Goal: Share content: Share content

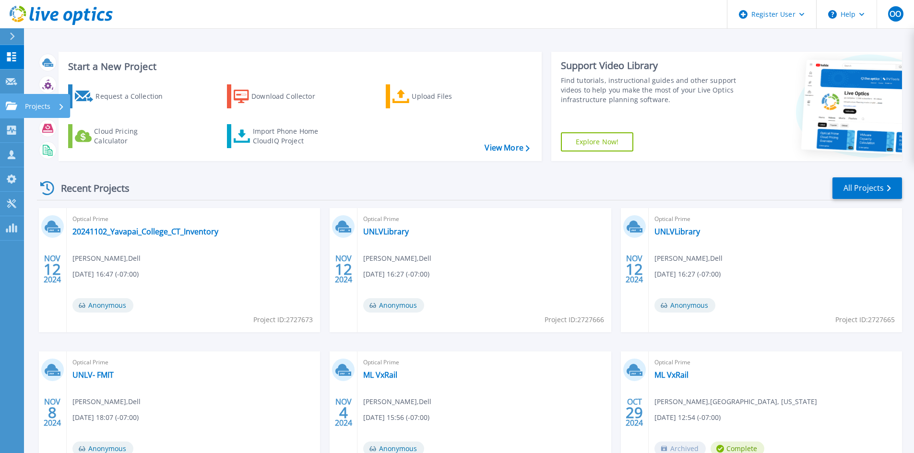
click at [12, 97] on link "Projects Projects" at bounding box center [12, 106] width 24 height 24
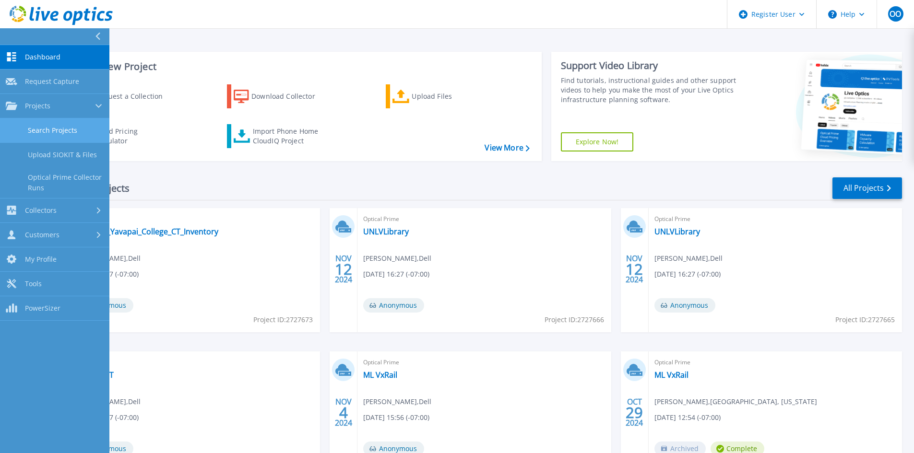
click at [46, 119] on link "Search Projects" at bounding box center [54, 130] width 109 height 24
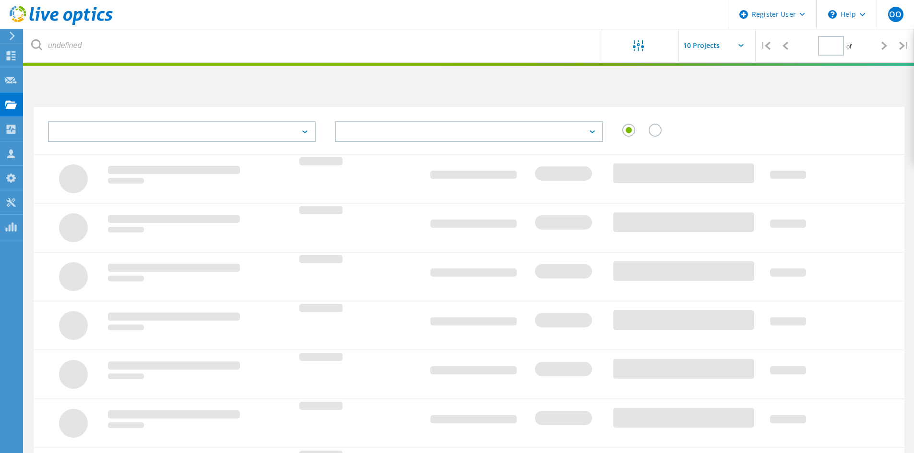
type input "1"
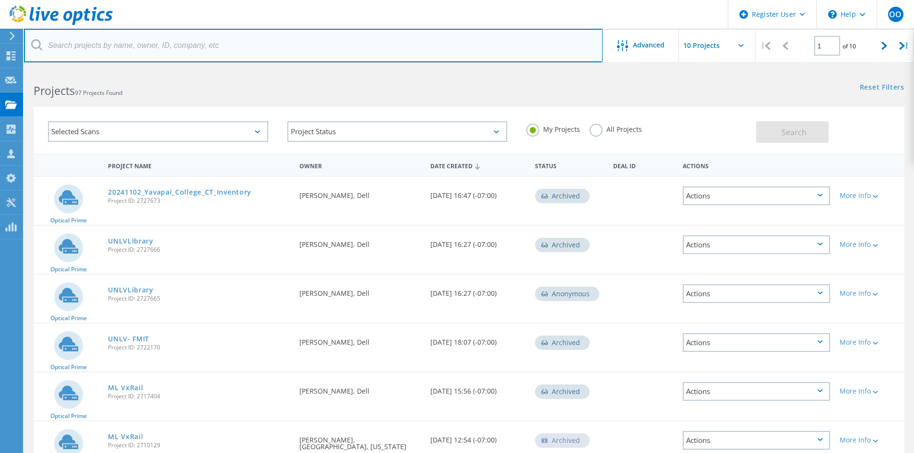
click at [161, 50] on input "text" at bounding box center [313, 46] width 578 height 34
paste input "jlister@asrt.org"
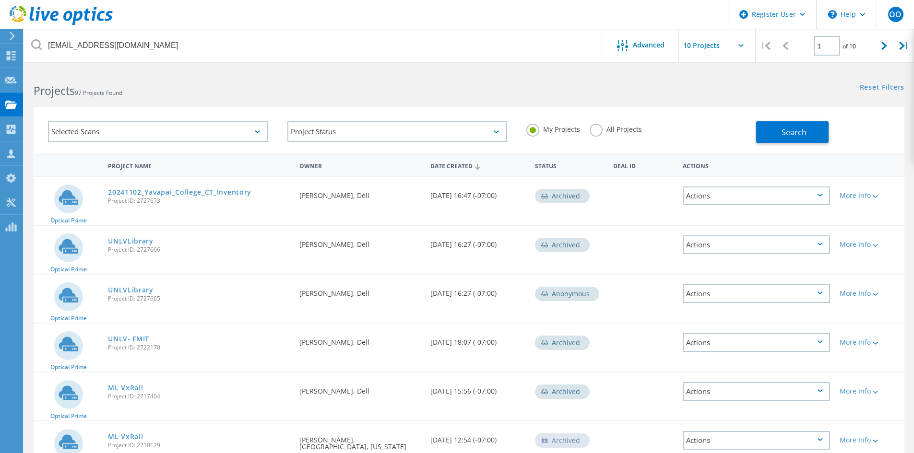
click at [595, 131] on label "All Projects" at bounding box center [615, 128] width 52 height 9
click at [0, 0] on input "All Projects" at bounding box center [0, 0] width 0 height 0
click at [793, 139] on button "Search" at bounding box center [792, 132] width 72 height 22
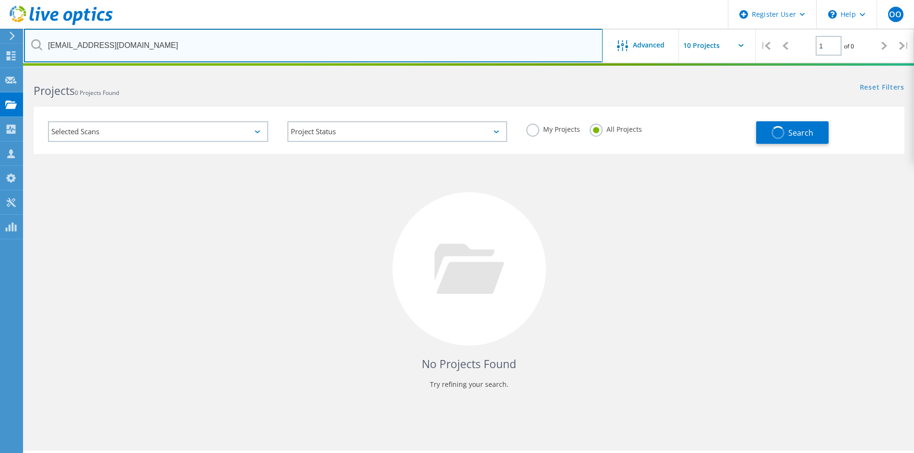
click at [217, 56] on input "jlister@asrt.org" at bounding box center [313, 46] width 578 height 34
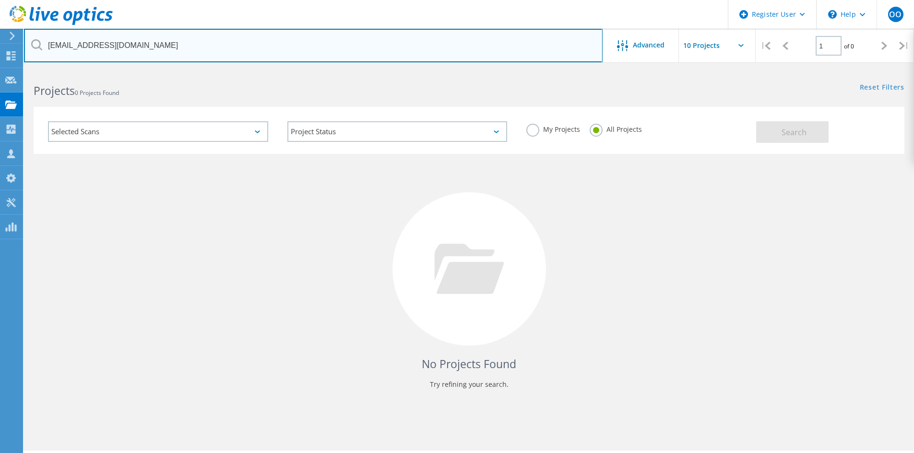
click at [46, 47] on input "jlister@asrt.org" at bounding box center [313, 46] width 578 height 34
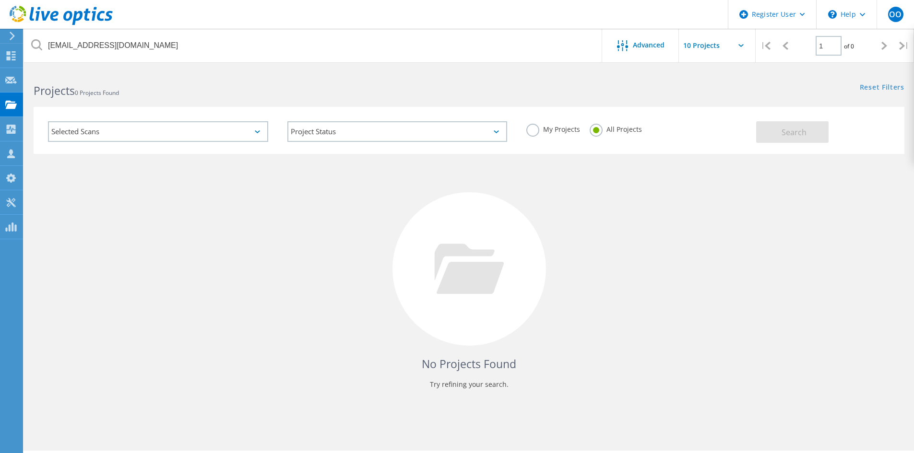
click at [538, 136] on div "My Projects" at bounding box center [553, 131] width 54 height 14
click at [533, 132] on label "My Projects" at bounding box center [553, 128] width 54 height 9
click at [0, 0] on input "My Projects" at bounding box center [0, 0] width 0 height 0
click at [811, 131] on button "Search" at bounding box center [792, 132] width 72 height 22
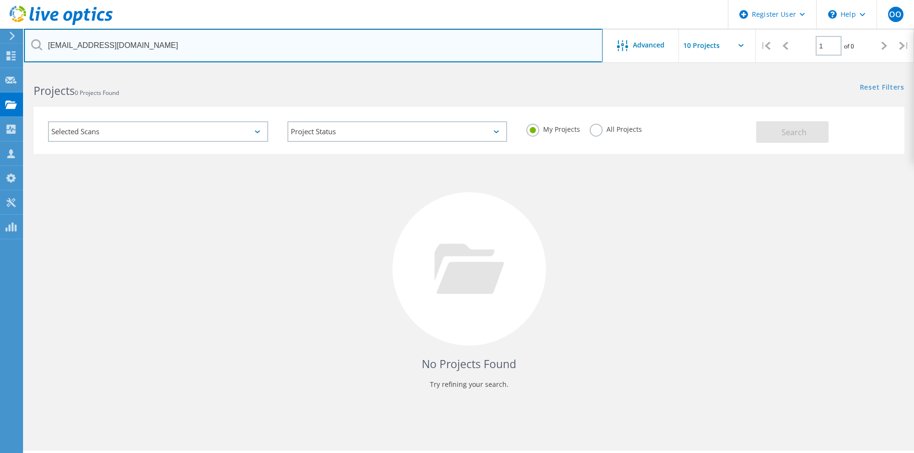
drag, startPoint x: 64, startPoint y: 48, endPoint x: 33, endPoint y: 39, distance: 32.8
click at [33, 39] on div "jlister@asrt.org" at bounding box center [313, 46] width 578 height 34
type input "@asrt.org"
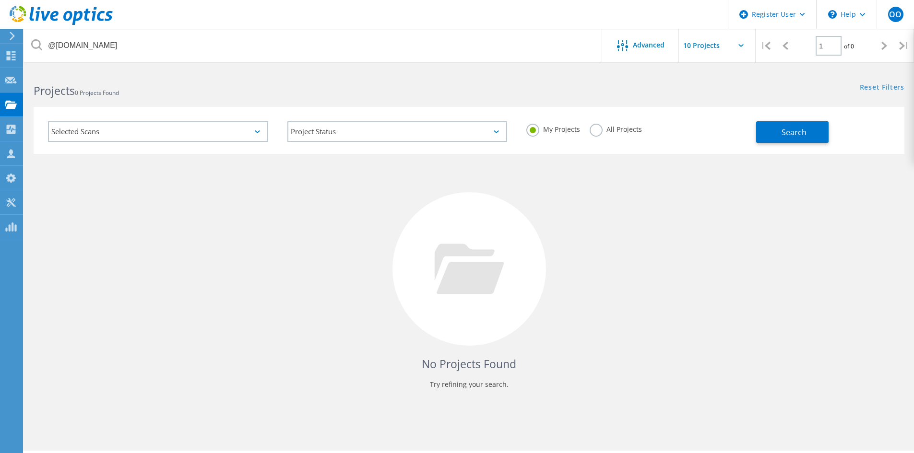
click at [597, 133] on label "All Projects" at bounding box center [615, 128] width 52 height 9
click at [0, 0] on input "All Projects" at bounding box center [0, 0] width 0 height 0
click at [834, 138] on div "Search" at bounding box center [827, 127] width 143 height 31
click at [810, 136] on button "Search" at bounding box center [792, 132] width 72 height 22
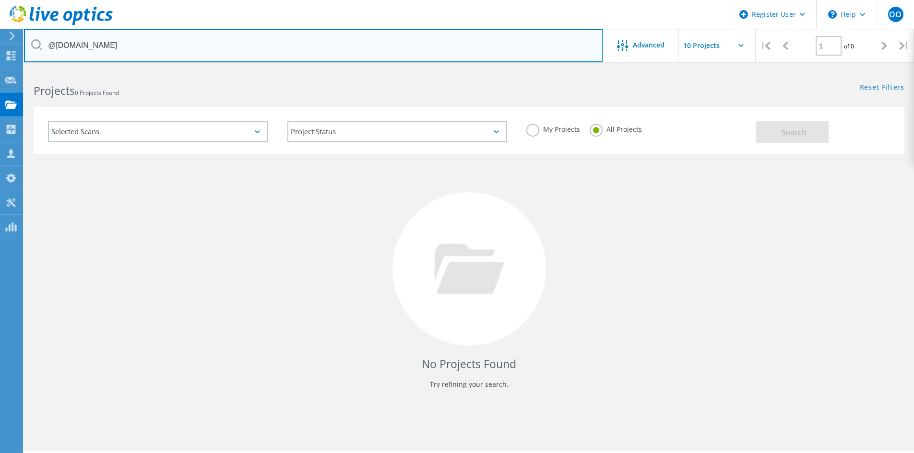
click at [203, 38] on input "@asrt.org" at bounding box center [313, 46] width 578 height 34
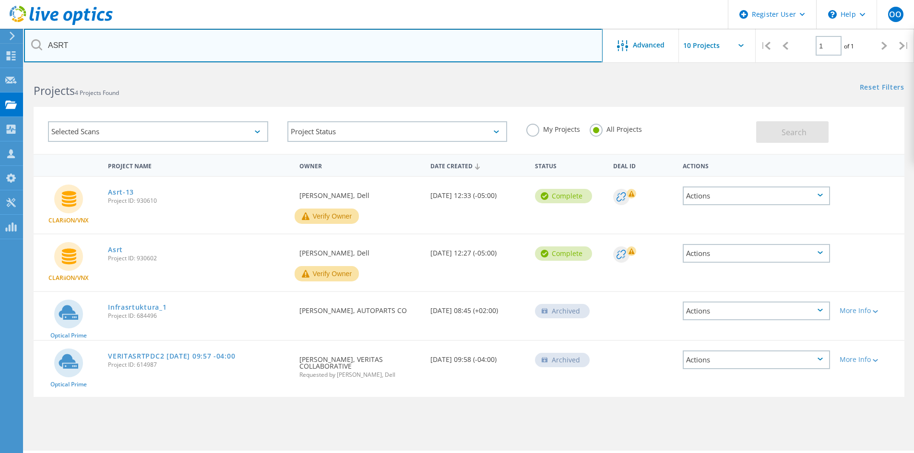
click at [199, 60] on input "ASRT" at bounding box center [313, 46] width 578 height 34
click at [197, 60] on input "ASRT" at bounding box center [313, 46] width 578 height 34
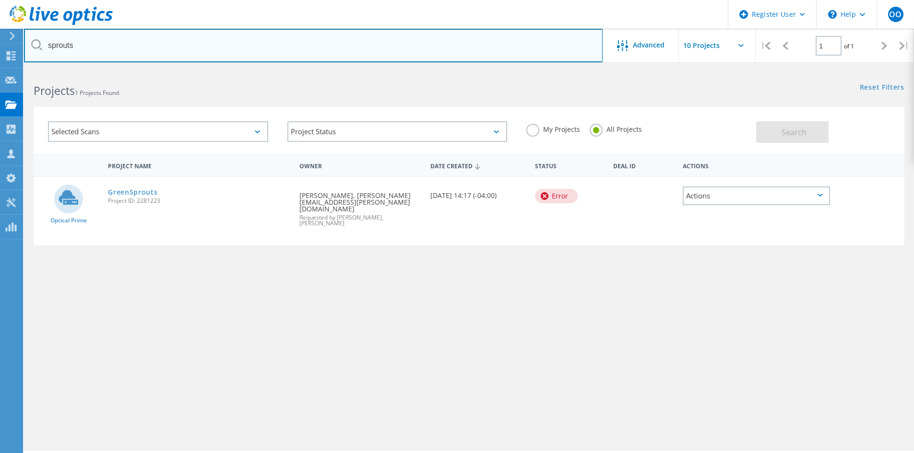
click at [251, 46] on input "sprouts" at bounding box center [313, 46] width 578 height 34
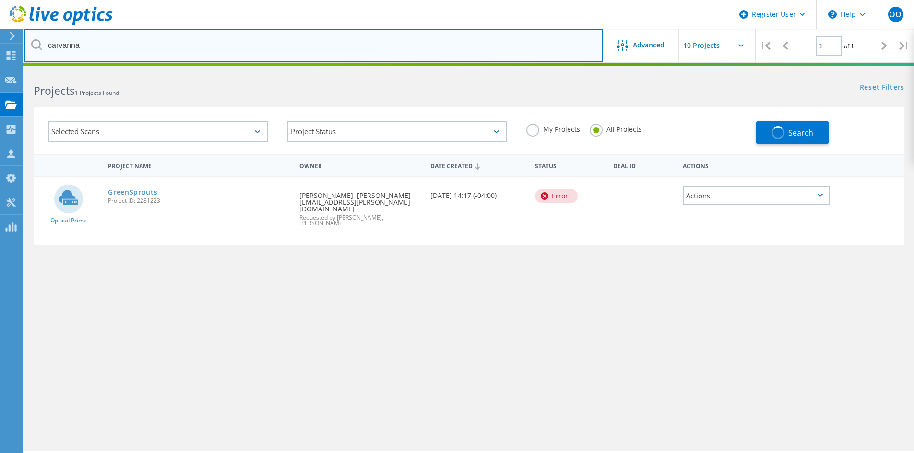
click at [73, 47] on input "carvanna" at bounding box center [313, 46] width 578 height 34
type input "carvana"
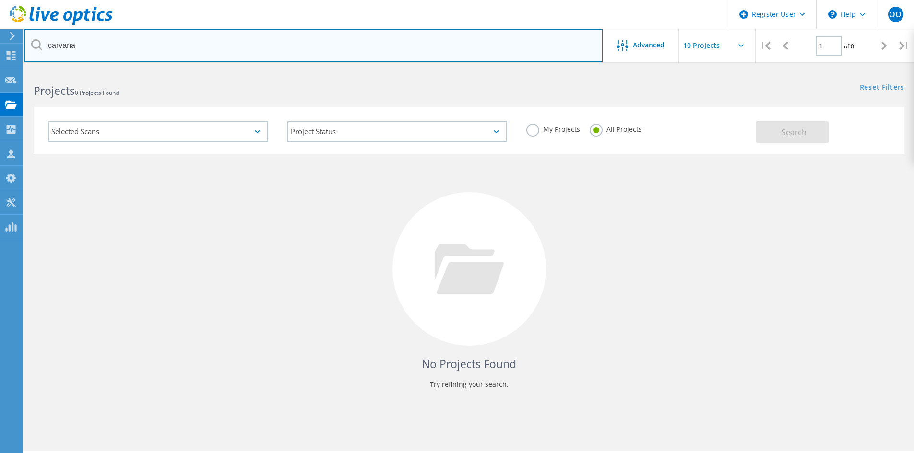
click at [118, 55] on input "carvana" at bounding box center [313, 46] width 578 height 34
click at [118, 56] on input "carvana" at bounding box center [313, 46] width 578 height 34
click at [130, 45] on input "=" at bounding box center [313, 46] width 578 height 34
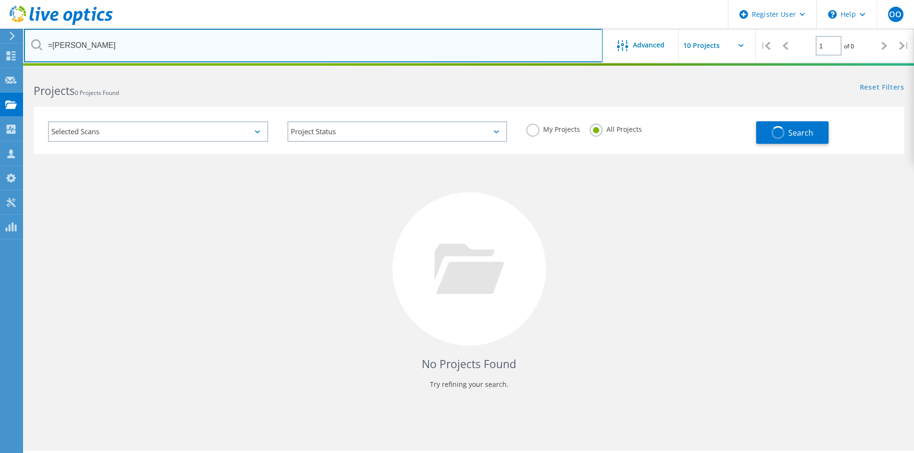
click at [50, 51] on input "=leavitt" at bounding box center [313, 46] width 578 height 34
click at [53, 43] on input "=leavitt" at bounding box center [313, 46] width 578 height 34
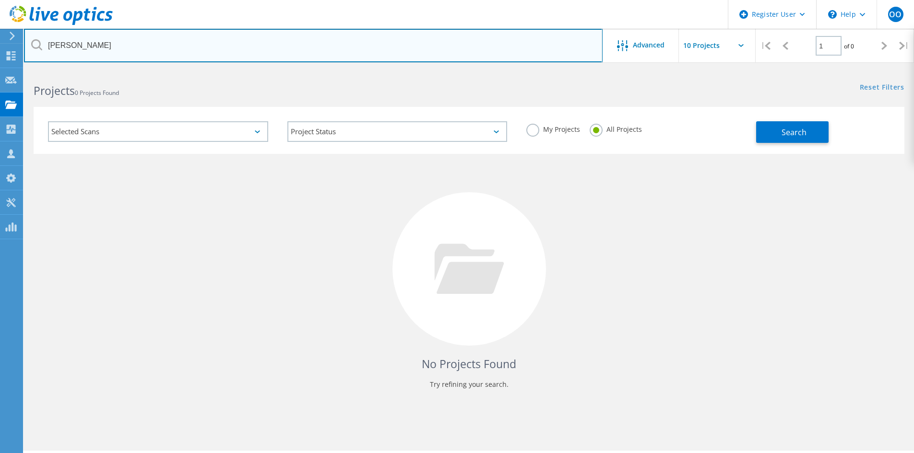
type input "leavitt"
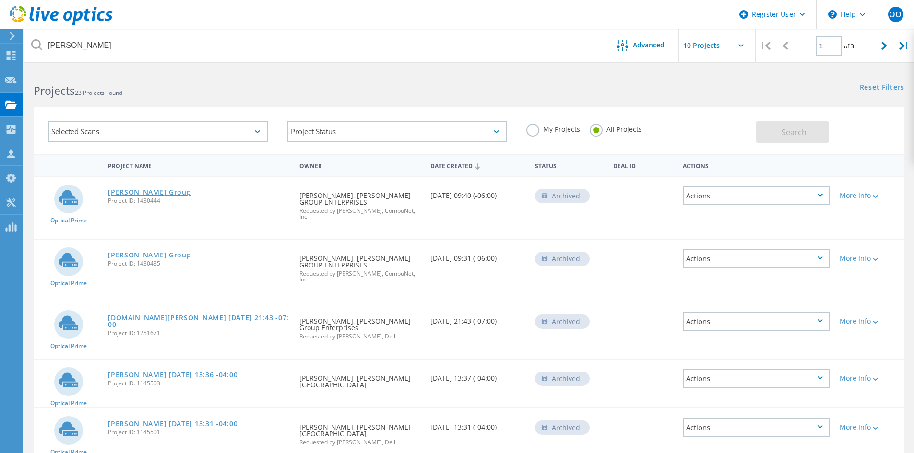
click at [145, 189] on link "Leavitt Group" at bounding box center [149, 192] width 83 height 7
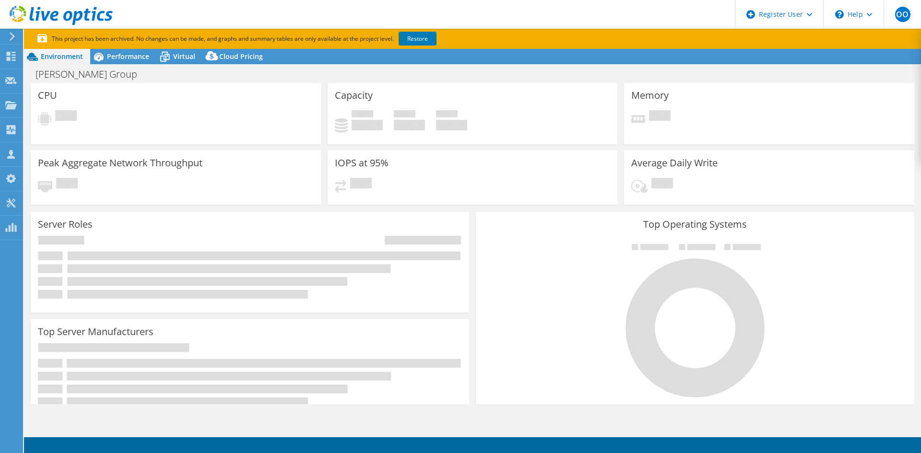
select select "USD"
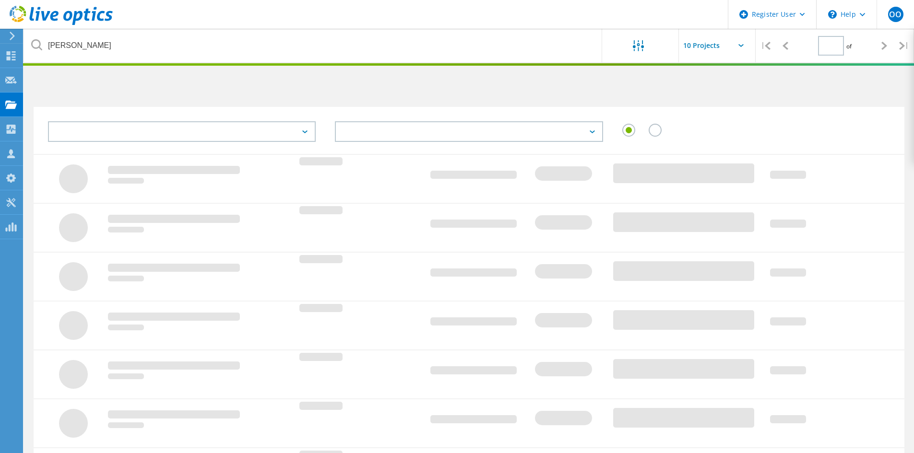
type input "1"
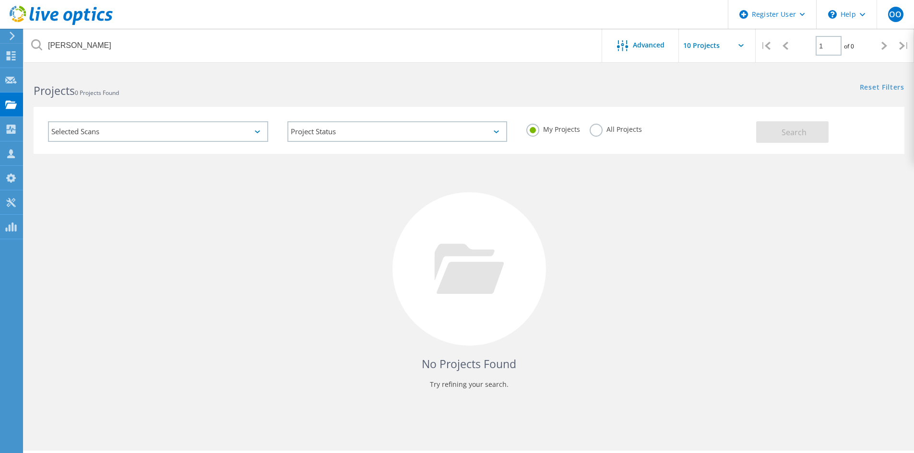
click at [591, 133] on label "All Projects" at bounding box center [615, 128] width 52 height 9
click at [0, 0] on input "All Projects" at bounding box center [0, 0] width 0 height 0
click at [800, 134] on span "Search" at bounding box center [793, 132] width 25 height 11
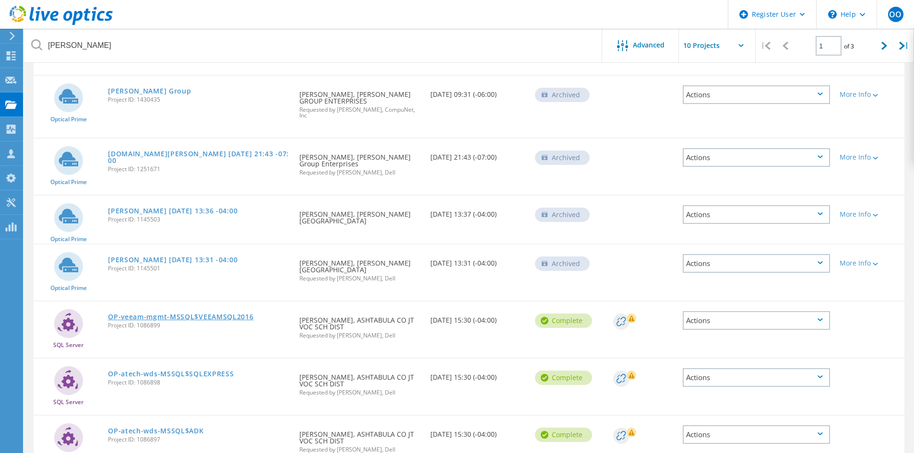
scroll to position [14, 0]
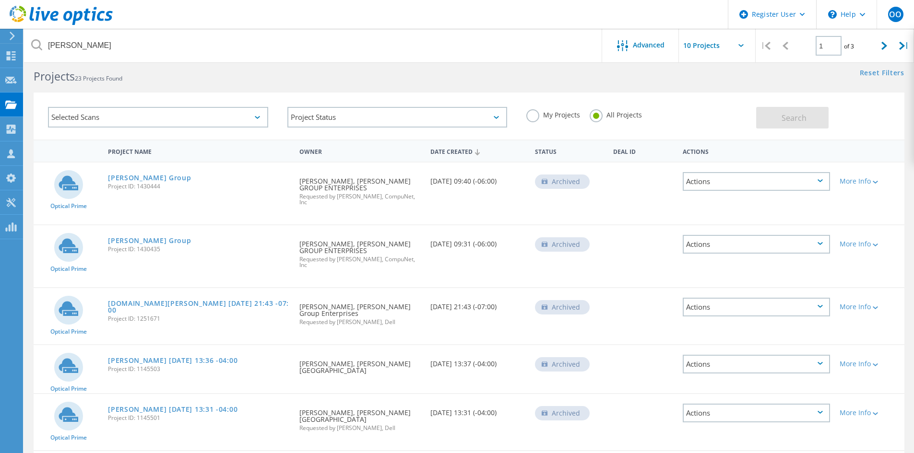
click at [136, 168] on div "Leavitt Group Project ID: 1430444" at bounding box center [198, 181] width 191 height 36
click at [138, 177] on link "[PERSON_NAME] Group" at bounding box center [149, 178] width 83 height 7
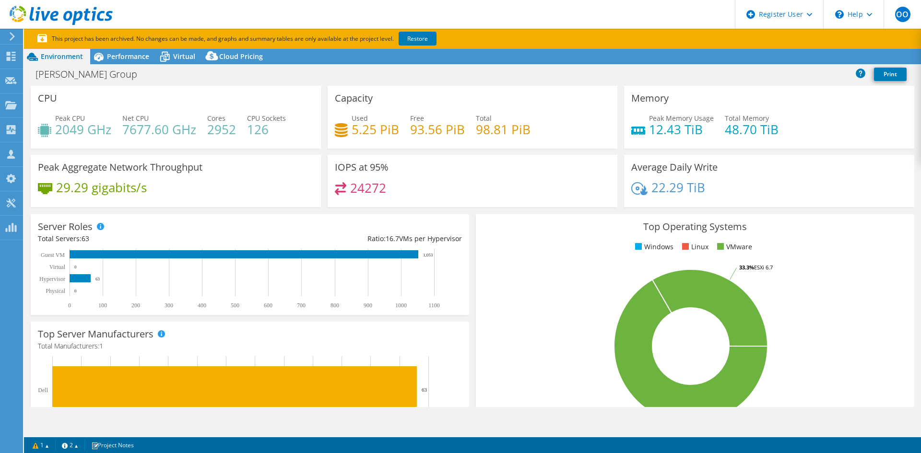
select select "USD"
click at [124, 57] on span "Performance" at bounding box center [128, 56] width 42 height 9
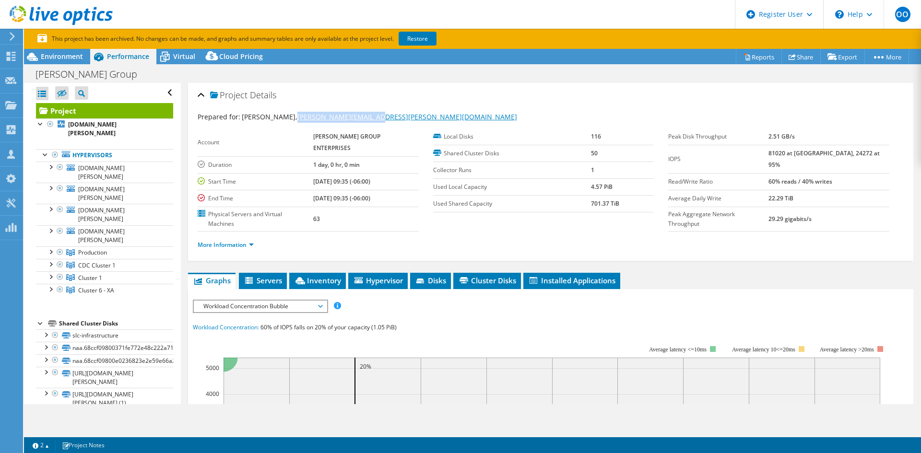
drag, startPoint x: 367, startPoint y: 113, endPoint x: 283, endPoint y: 117, distance: 84.0
click at [283, 117] on div "Prepared for: Dan Dotson, dan-dotson@leavitt.com" at bounding box center [551, 117] width 706 height 11
copy link "dan-dotson@leavitt.com"
click at [50, 54] on span "Environment" at bounding box center [62, 56] width 42 height 9
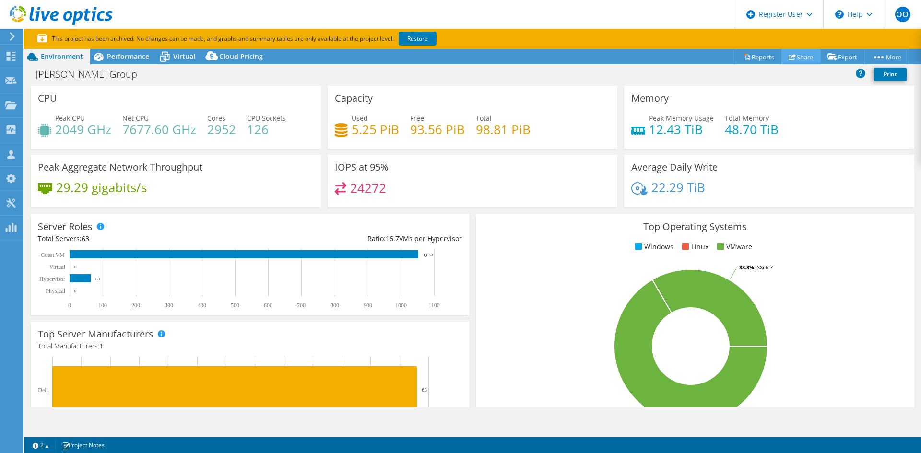
click at [807, 60] on link "Share" at bounding box center [800, 56] width 39 height 15
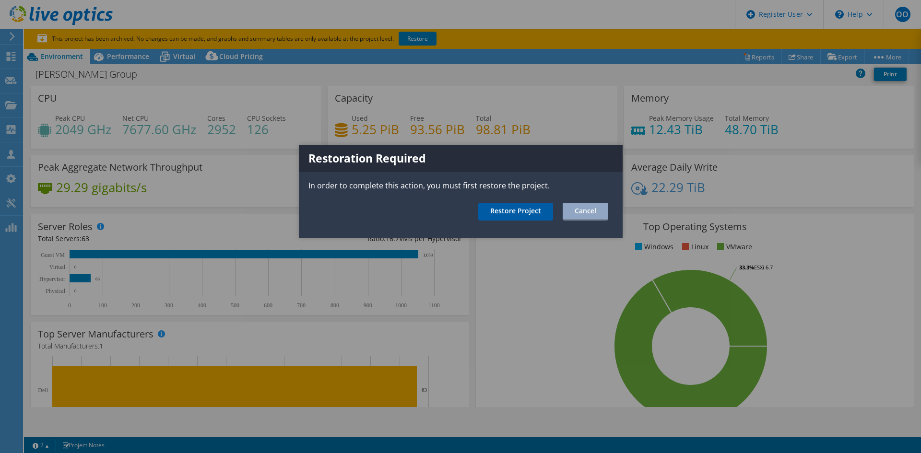
click at [538, 207] on link "Restore Project" at bounding box center [515, 212] width 75 height 18
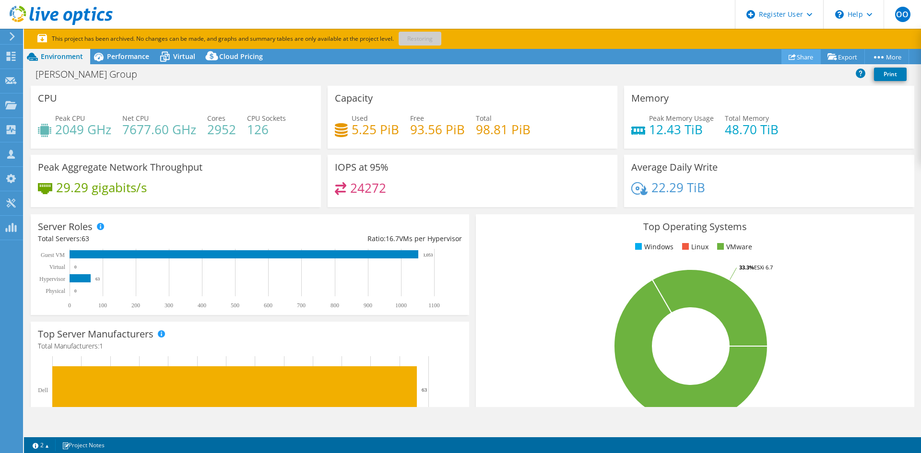
click at [805, 56] on link "Share" at bounding box center [800, 56] width 39 height 15
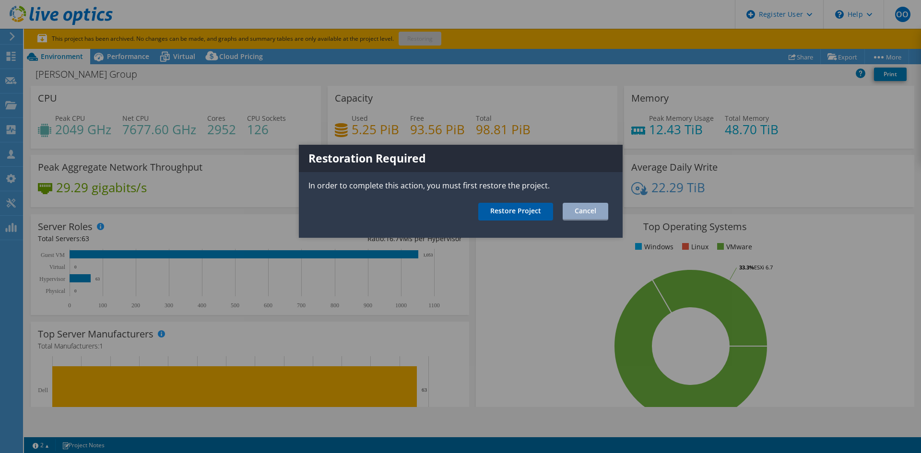
click at [535, 212] on link "Restore Project" at bounding box center [515, 212] width 75 height 18
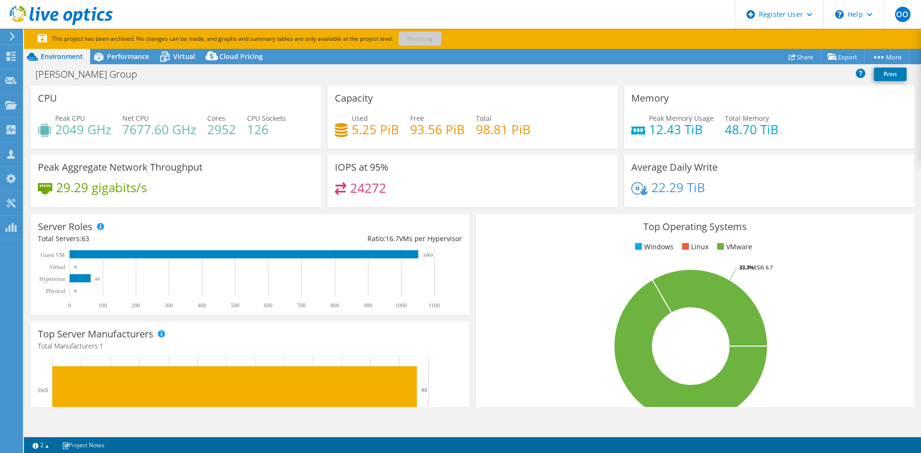
click at [415, 36] on p "This project has been archived. No changes can be made, and graphs and summary …" at bounding box center [272, 39] width 470 height 11
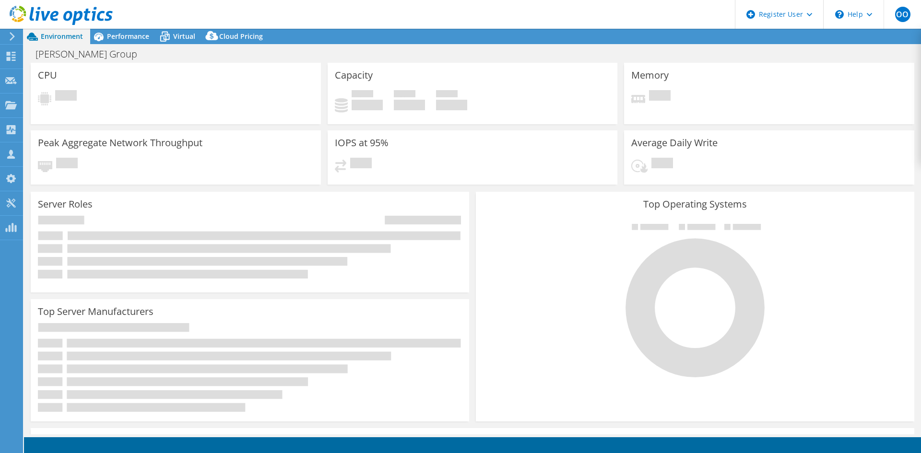
select select "USD"
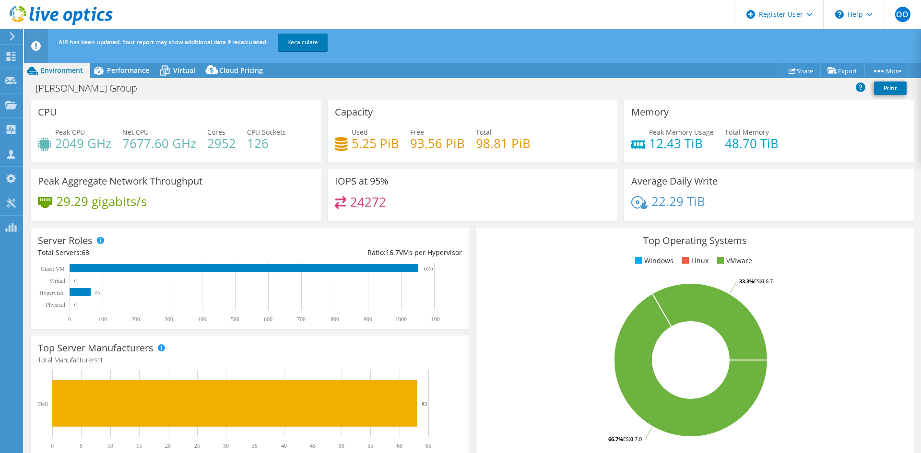
click at [803, 39] on div "AIR has been updated. Your report may show additional data if recalculated. Rec…" at bounding box center [490, 42] width 868 height 27
click at [798, 65] on link "Share" at bounding box center [801, 70] width 40 height 15
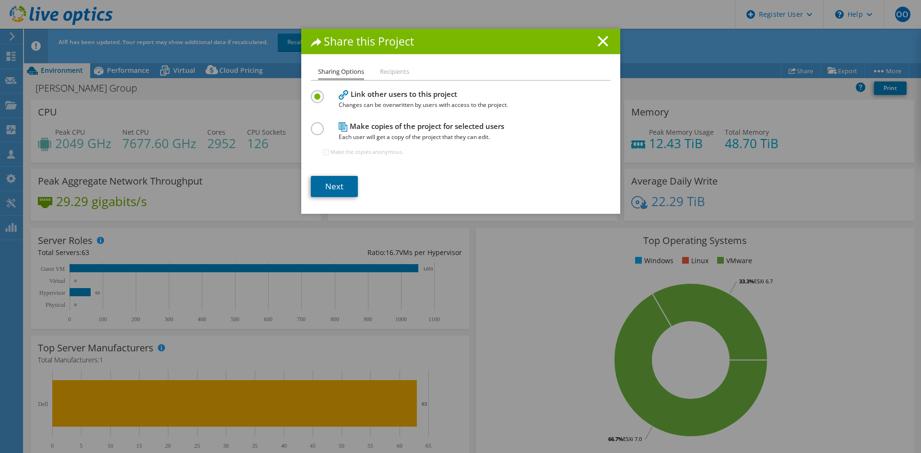
click at [336, 188] on link "Next" at bounding box center [334, 186] width 47 height 21
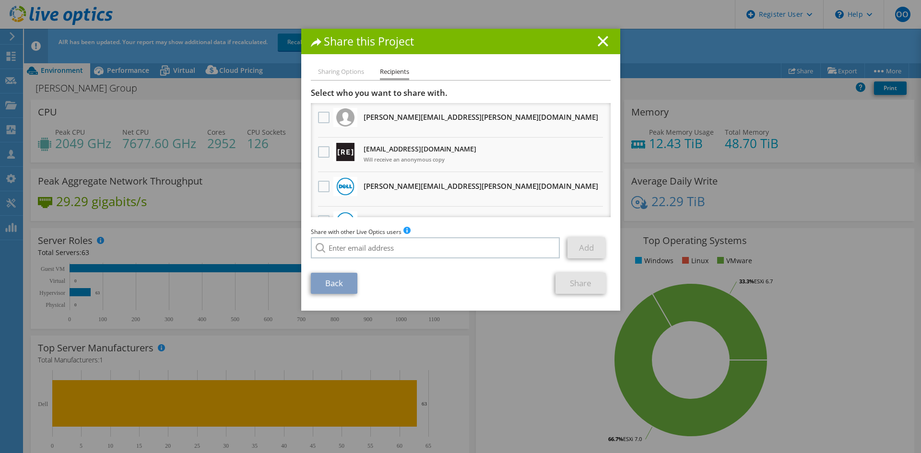
click at [339, 72] on li "Sharing Options" at bounding box center [341, 72] width 46 height 12
click at [342, 69] on li "Sharing Options" at bounding box center [341, 72] width 46 height 12
click at [398, 73] on li "Recipients" at bounding box center [394, 73] width 29 height 14
click at [318, 71] on li "Sharing Options" at bounding box center [341, 72] width 46 height 12
click at [462, 250] on input "search" at bounding box center [435, 247] width 249 height 21
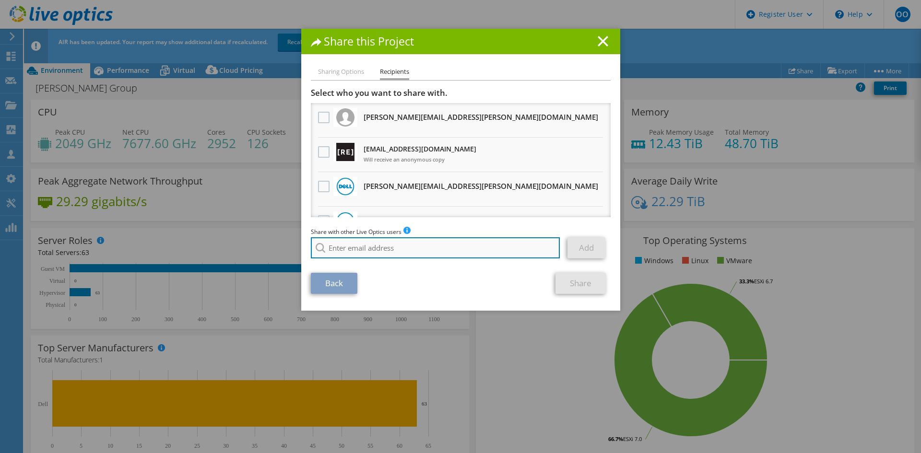
click at [387, 258] on input "search" at bounding box center [435, 247] width 249 height 21
paste input "Natalia.Foreroduarte@Dell.com"
type input "Natalia.Foreroduarte@Dell.com"
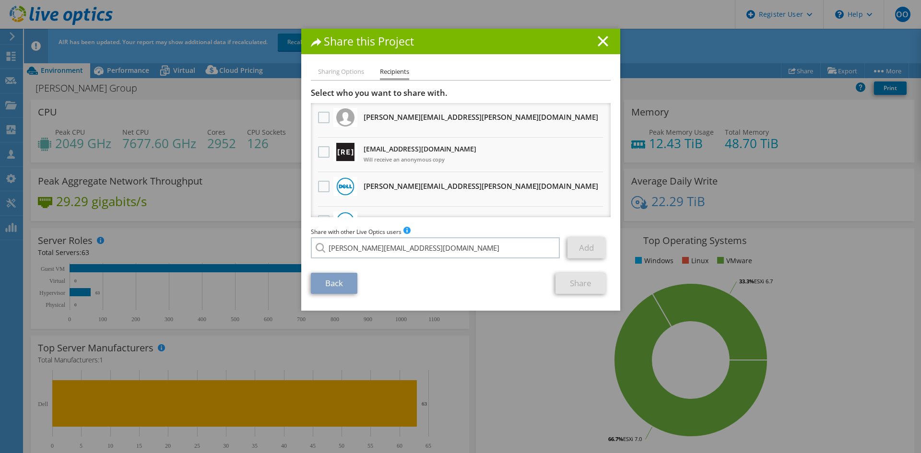
click at [400, 260] on li "Natalia.Foreroduarte@Dell.com" at bounding box center [386, 255] width 150 height 12
click at [583, 249] on link "Add" at bounding box center [586, 247] width 38 height 21
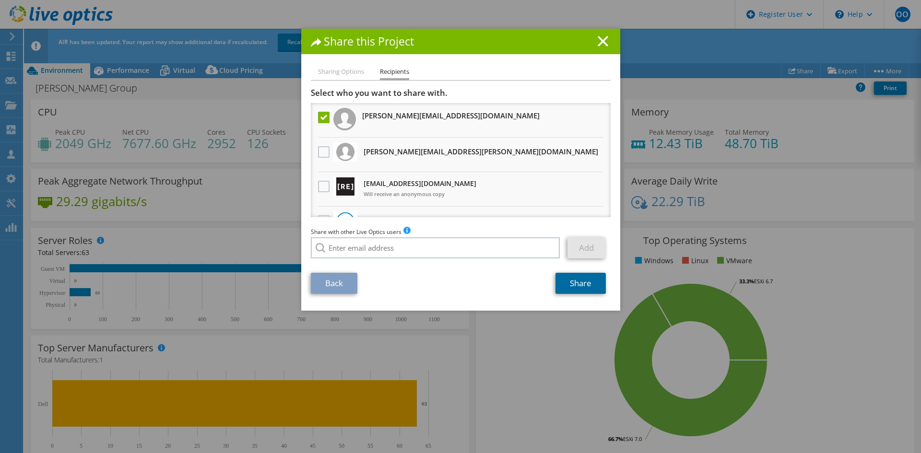
click at [590, 288] on link "Share" at bounding box center [580, 283] width 50 height 21
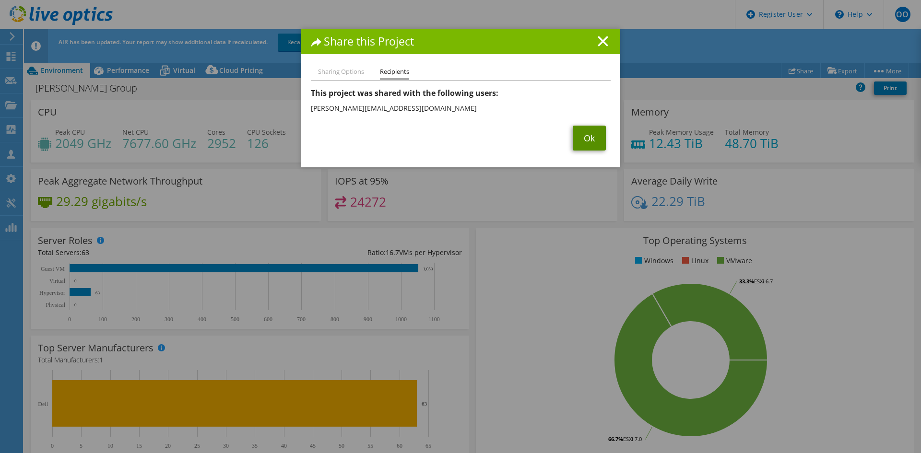
click at [583, 142] on link "Ok" at bounding box center [589, 138] width 33 height 25
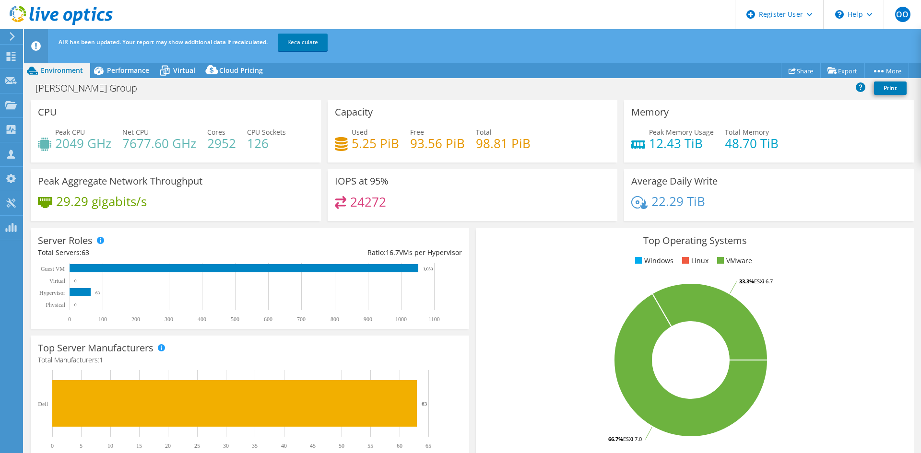
click at [506, 222] on div "IOPS at 95% 24272" at bounding box center [472, 198] width 297 height 59
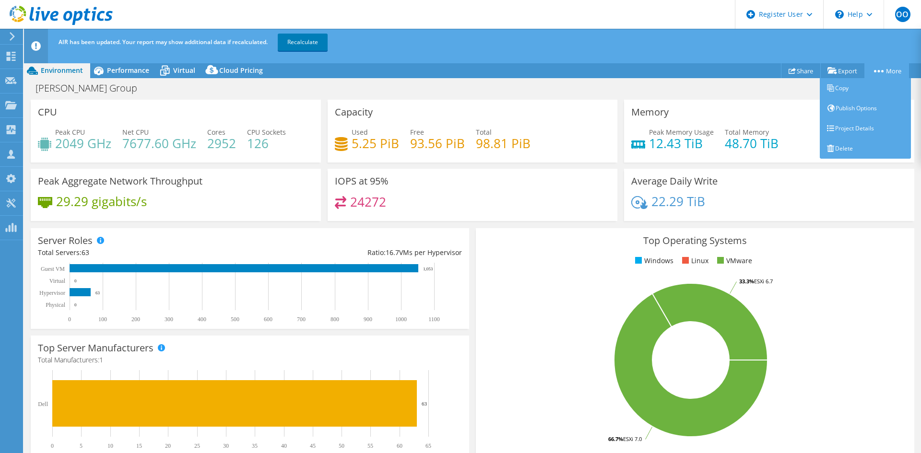
click at [884, 66] on link "More" at bounding box center [886, 70] width 45 height 15
click at [849, 127] on link "Project Details" at bounding box center [865, 128] width 91 height 20
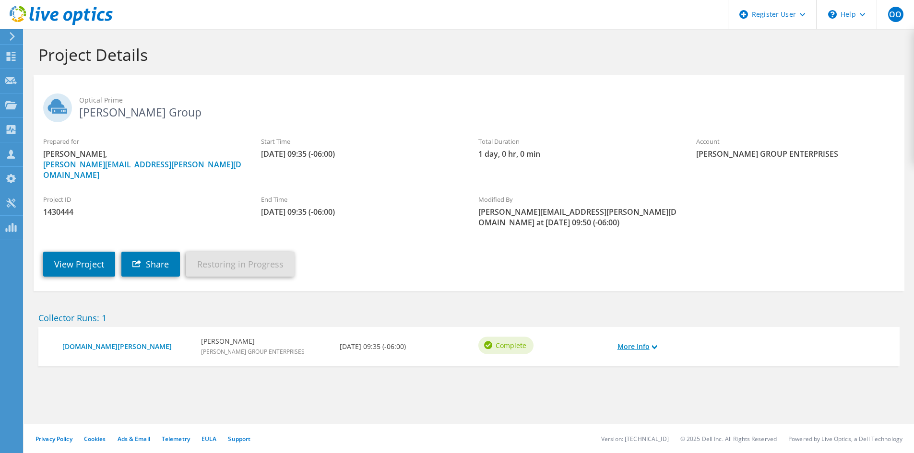
click at [642, 342] on link "More Info" at bounding box center [636, 347] width 39 height 11
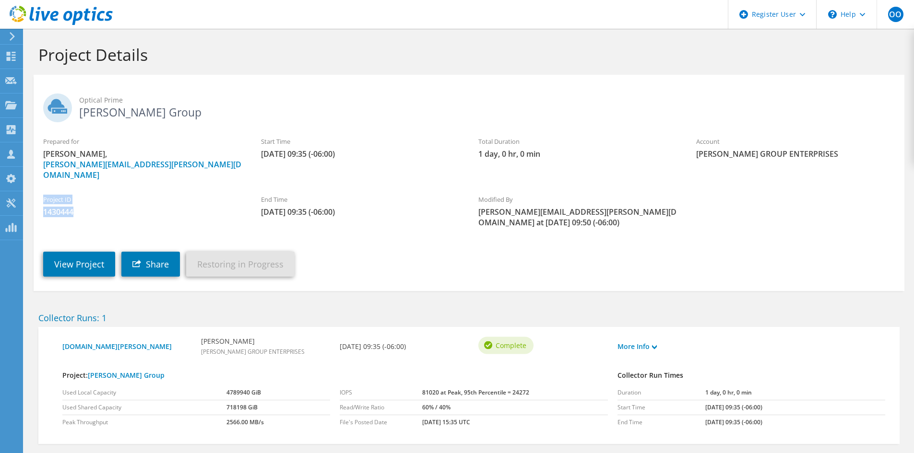
drag, startPoint x: 42, startPoint y: 186, endPoint x: 80, endPoint y: 202, distance: 41.5
click at [80, 202] on div "Project ID 1430444" at bounding box center [143, 206] width 218 height 32
copy div "Project ID 1430444"
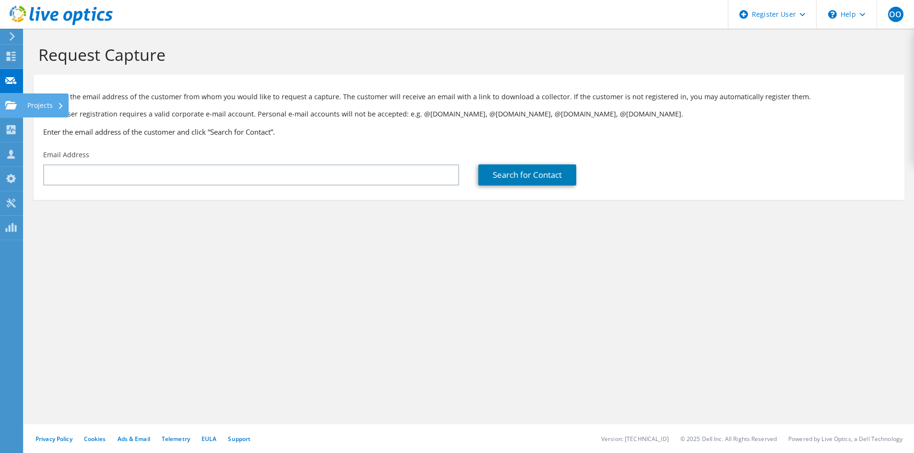
click at [23, 101] on div "Projects" at bounding box center [46, 106] width 46 height 24
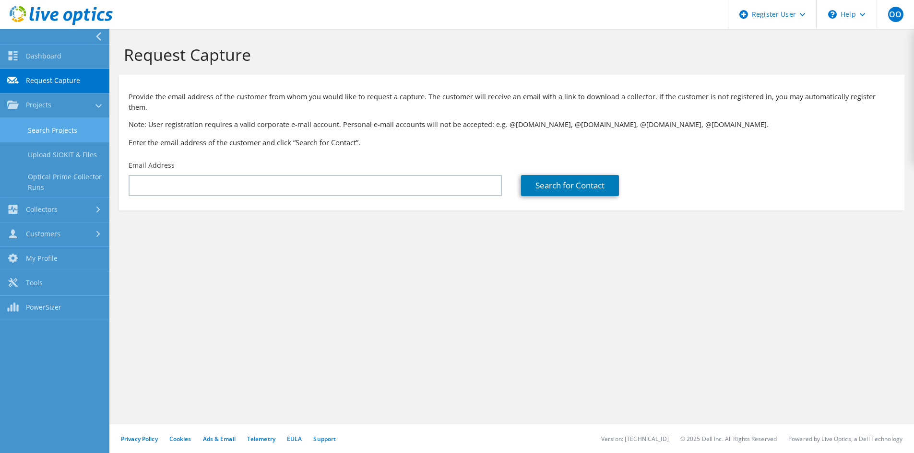
click at [94, 133] on link "Search Projects" at bounding box center [54, 130] width 109 height 24
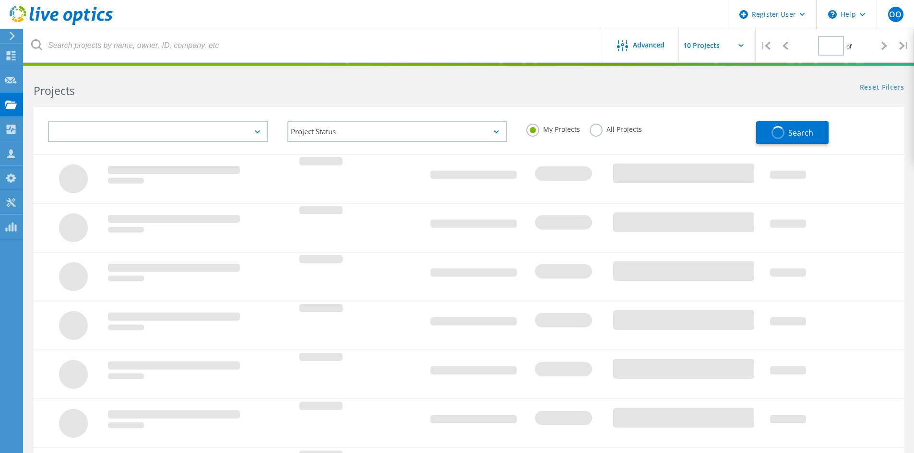
type input "1"
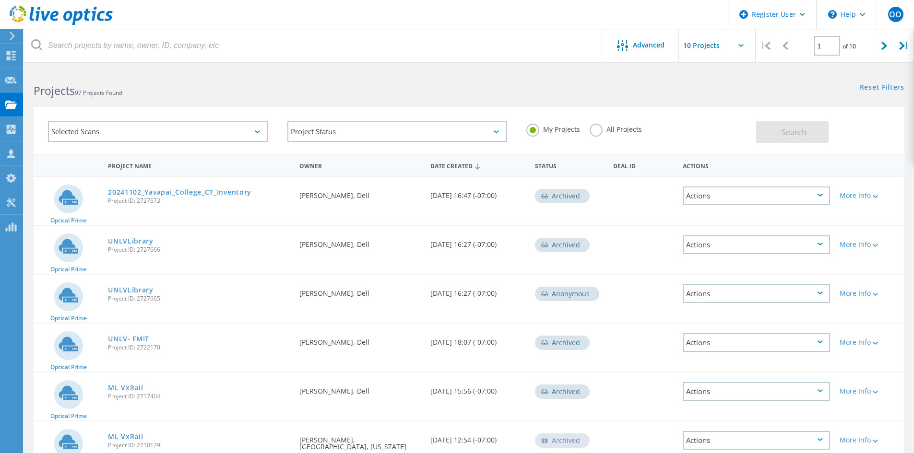
click at [602, 129] on label "All Projects" at bounding box center [615, 128] width 52 height 9
click at [0, 0] on input "All Projects" at bounding box center [0, 0] width 0 height 0
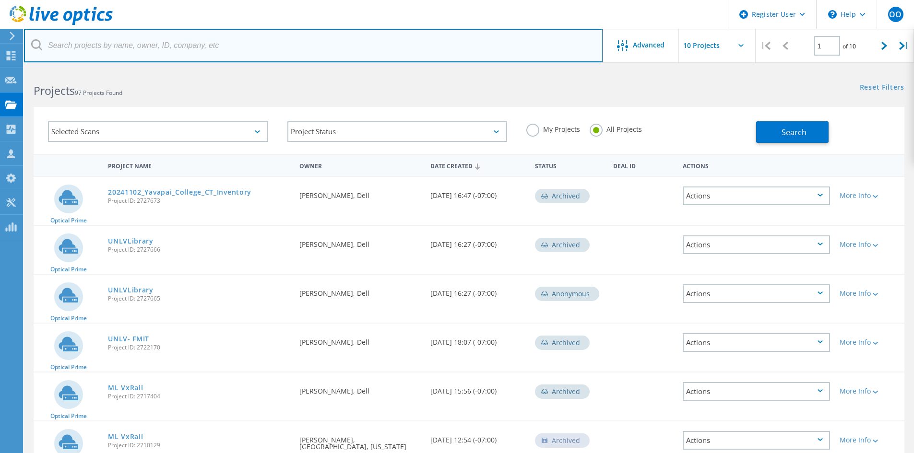
click at [234, 38] on input "text" at bounding box center [313, 46] width 578 height 34
paste input "Wynn"
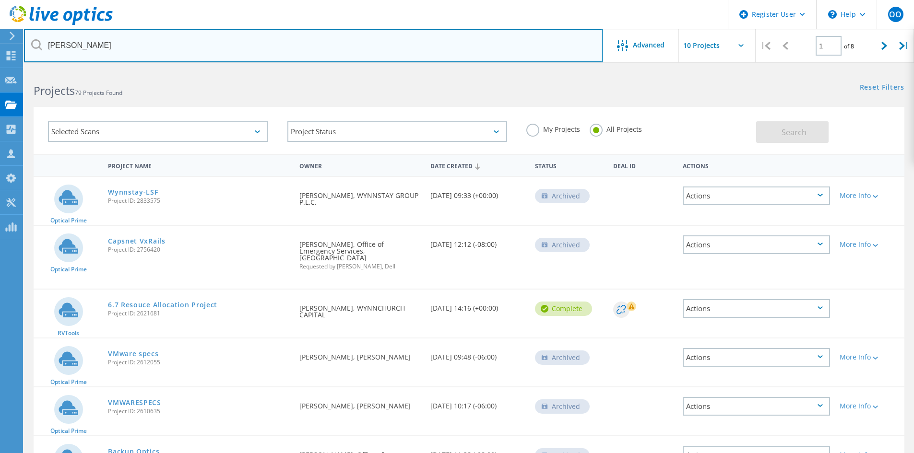
click at [132, 48] on input "Wynn" at bounding box center [313, 46] width 578 height 34
click at [131, 48] on input "Wynn" at bounding box center [313, 46] width 578 height 34
paste input "Marathon Digital"
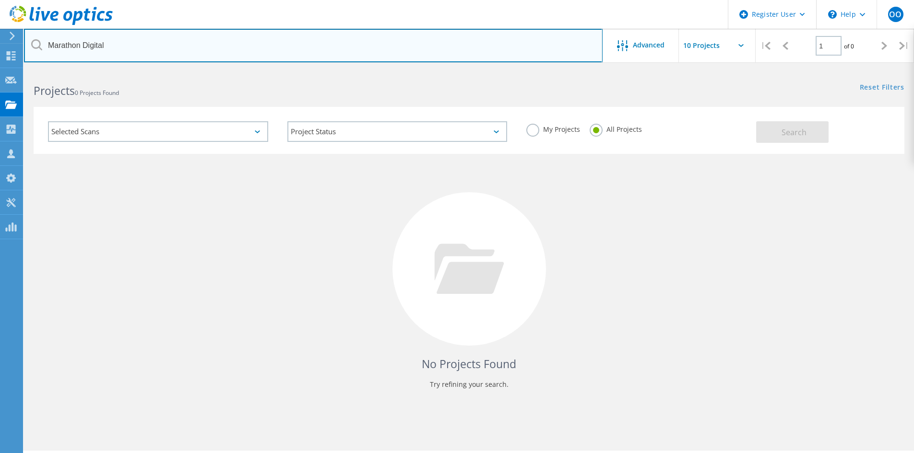
click at [97, 41] on input "Marathon Digital" at bounding box center [313, 46] width 578 height 34
paste input "IT CONVERGENCE"
type input "IT CONVERGENCE"
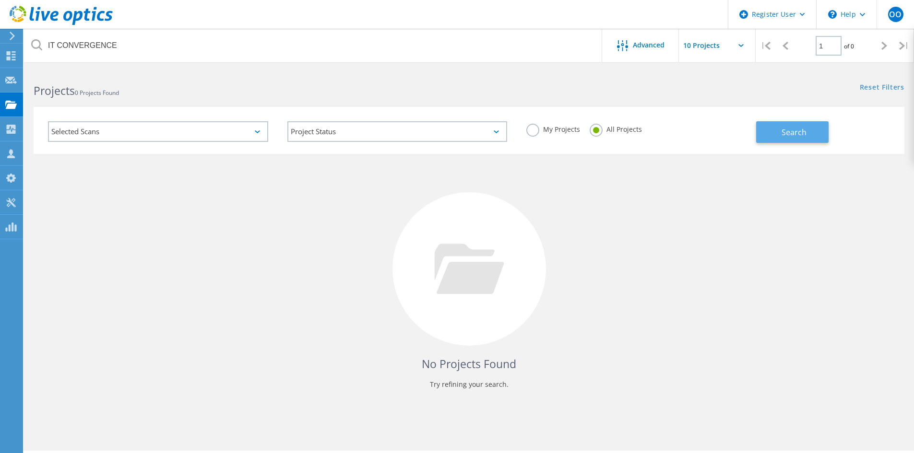
click at [793, 124] on button "Search" at bounding box center [792, 132] width 72 height 22
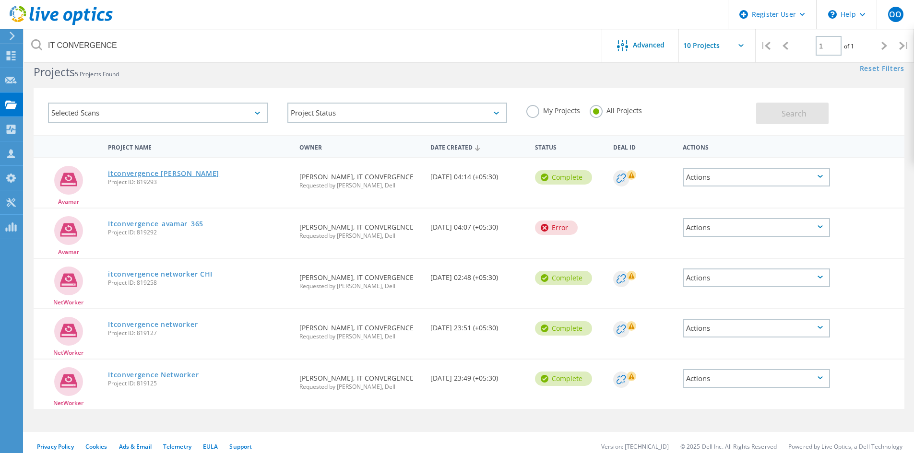
scroll to position [26, 0]
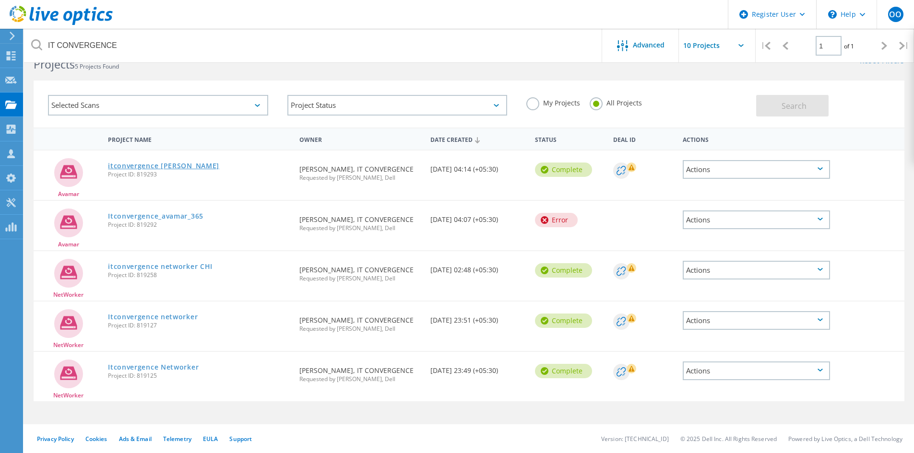
click at [189, 167] on link "itconvergence avamar CHI" at bounding box center [163, 166] width 111 height 7
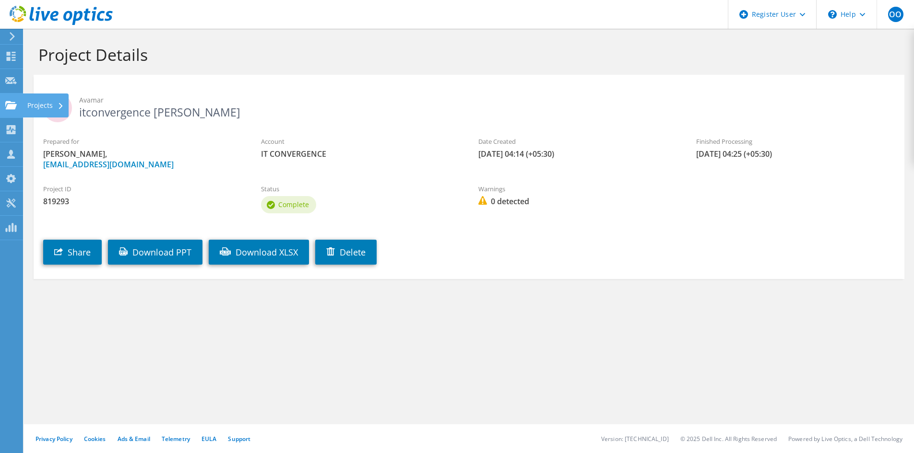
click at [11, 101] on icon at bounding box center [11, 105] width 12 height 9
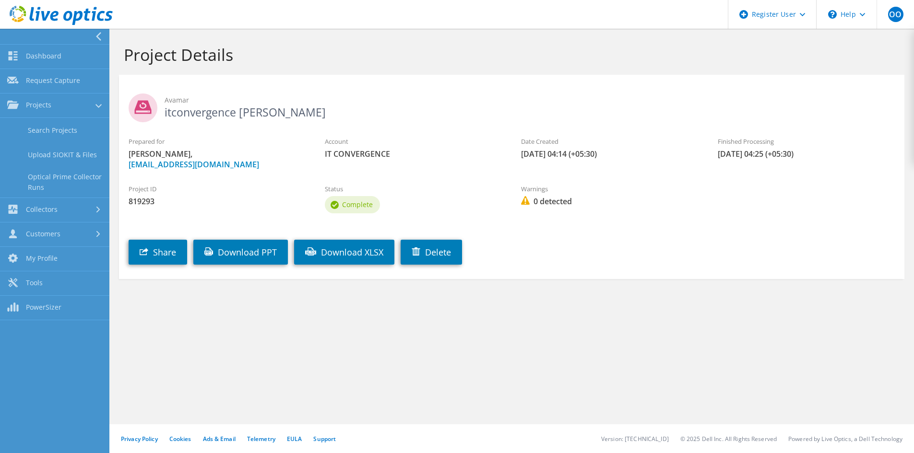
click at [101, 39] on icon at bounding box center [98, 36] width 7 height 9
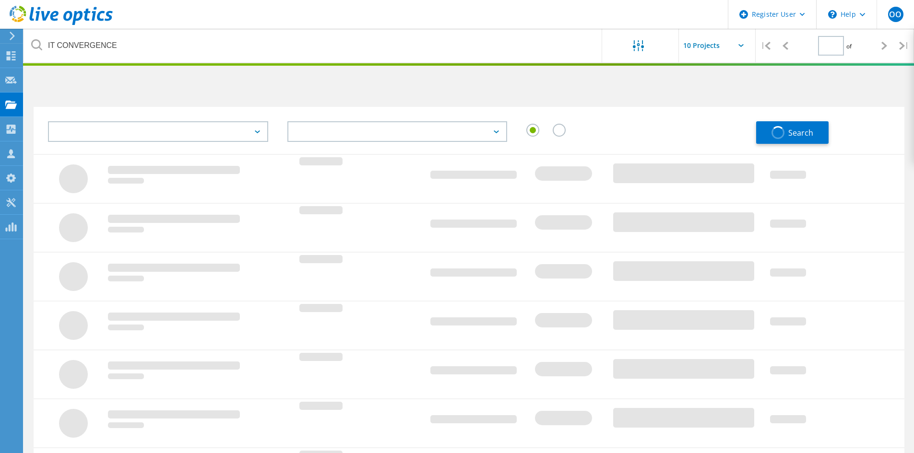
type input "1"
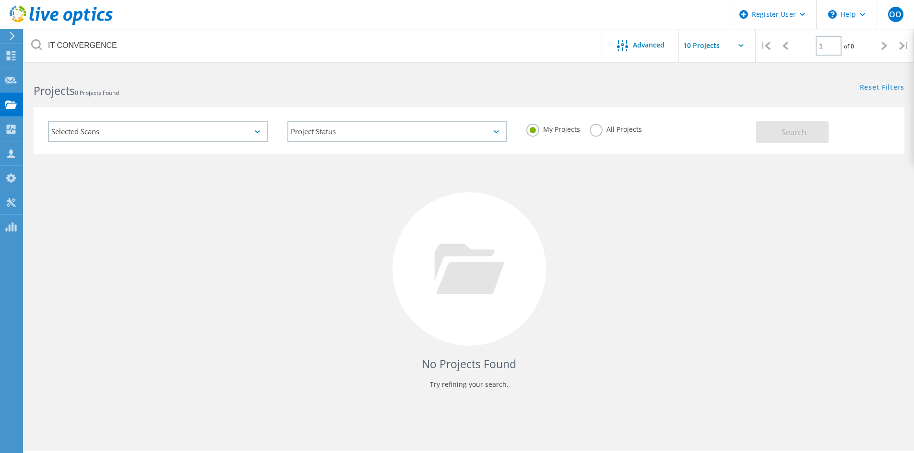
click at [589, 130] on div "My Projects All Projects" at bounding box center [636, 129] width 239 height 35
click at [594, 129] on label "All Projects" at bounding box center [615, 128] width 52 height 9
click at [0, 0] on input "All Projects" at bounding box center [0, 0] width 0 height 0
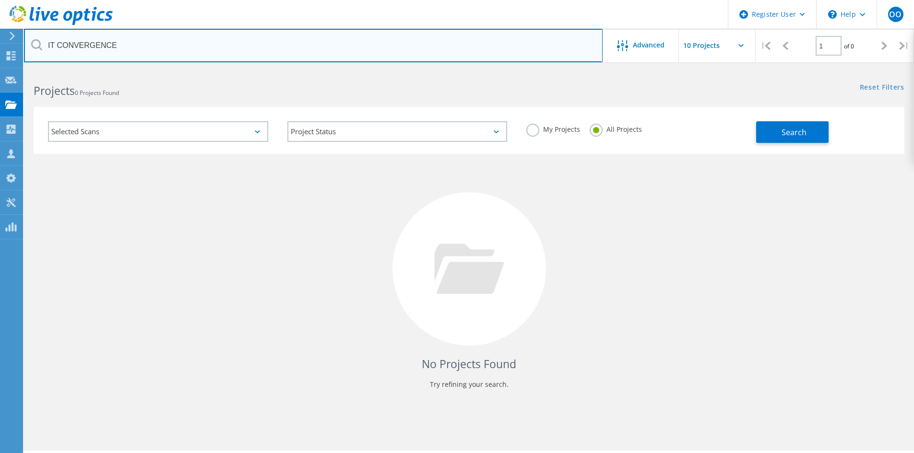
click at [170, 50] on input "IT CONVERGENCE" at bounding box center [313, 46] width 578 height 34
paste input "[DEMOGRAPHIC_DATA] Healthcare Services"
click at [195, 43] on input "[DEMOGRAPHIC_DATA] Healthcare Services" at bounding box center [313, 46] width 578 height 34
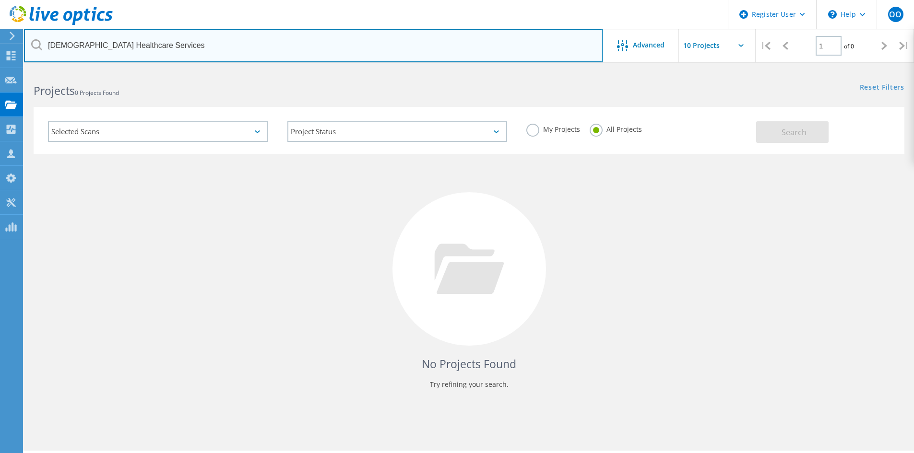
click at [195, 43] on input "[DEMOGRAPHIC_DATA] Healthcare Services" at bounding box center [313, 46] width 578 height 34
click at [93, 42] on input "[DEMOGRAPHIC_DATA] Healthcare Services" at bounding box center [313, 46] width 578 height 34
drag, startPoint x: 135, startPoint y: 43, endPoint x: 269, endPoint y: 65, distance: 136.1
click at [269, 70] on lo-project-search "[DEMOGRAPHIC_DATA] Healthcare Services Advanced | 1 of 0 | Email Address Projec…" at bounding box center [469, 241] width 890 height 343
type input "[DEMOGRAPHIC_DATA] Healthcare"
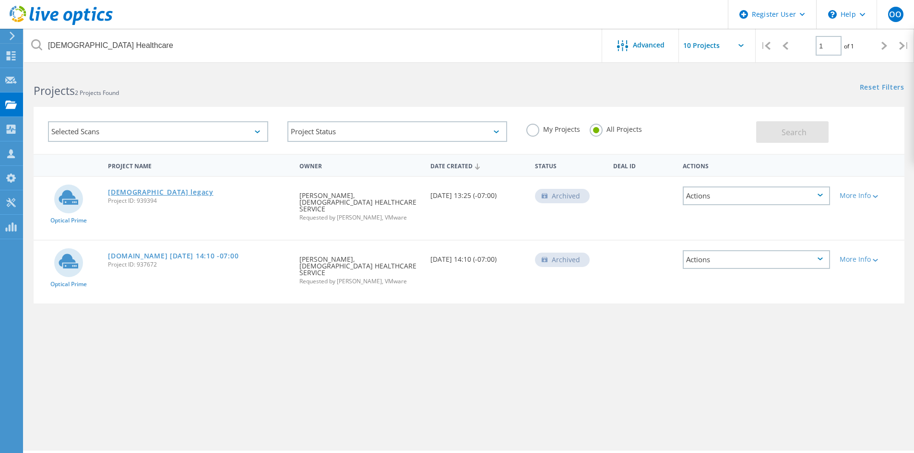
click at [135, 191] on link "[DEMOGRAPHIC_DATA] legacy" at bounding box center [161, 192] width 106 height 7
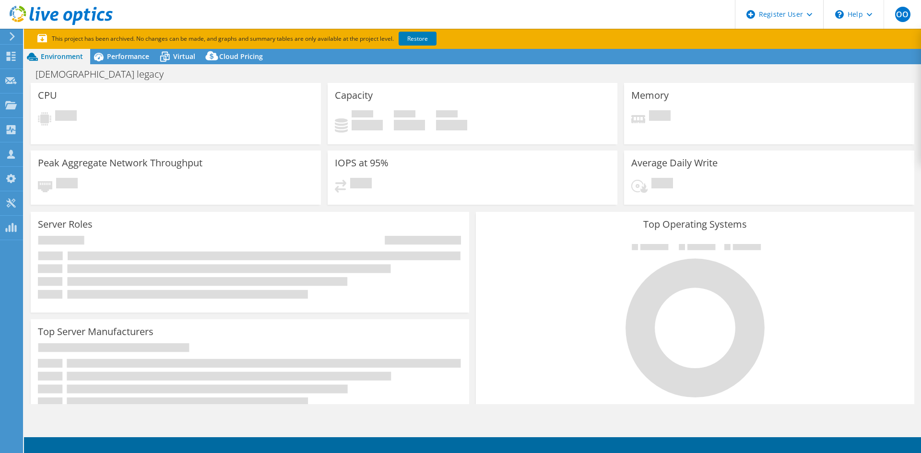
select select "USD"
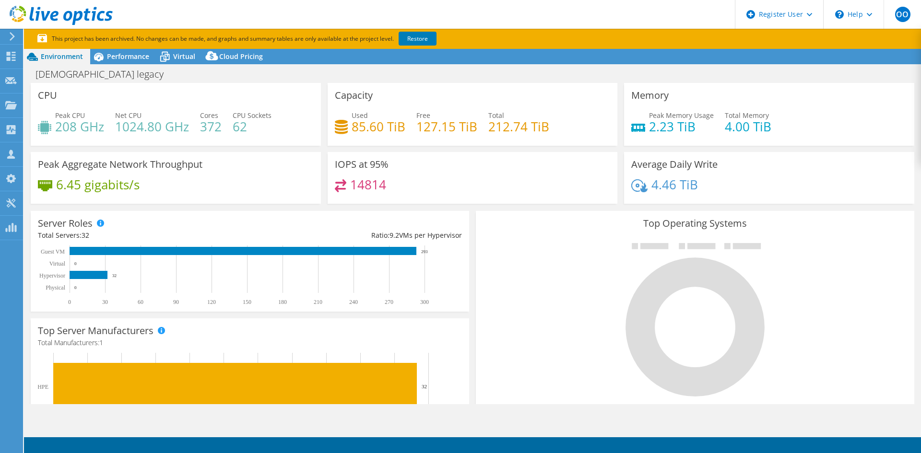
scroll to position [300, 0]
click at [239, 63] on div "Cloud Pricing" at bounding box center [236, 56] width 68 height 15
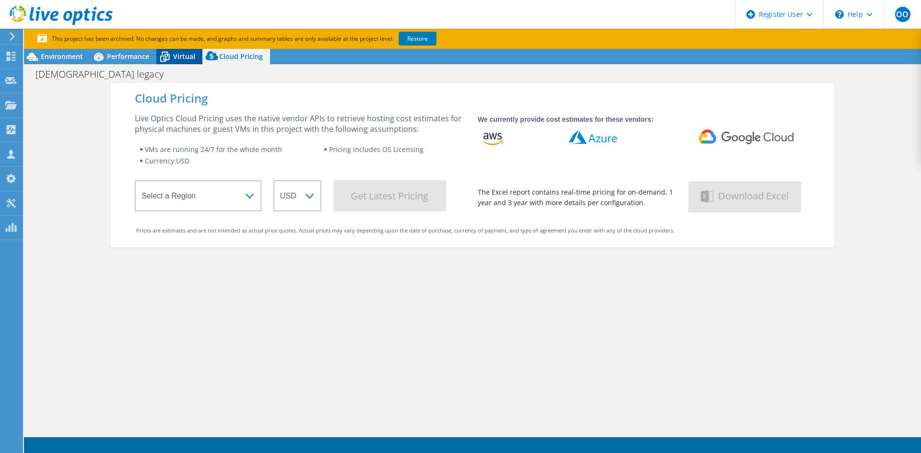
click at [167, 57] on icon at bounding box center [165, 58] width 10 height 8
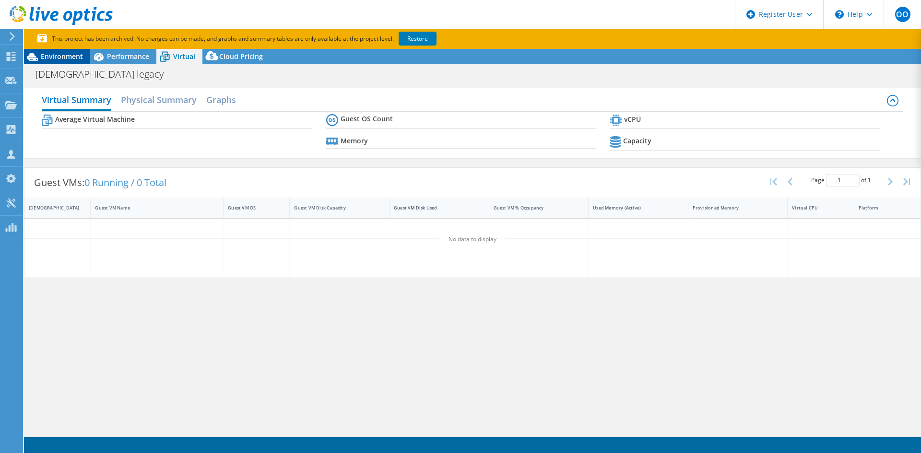
click at [68, 56] on span "Environment" at bounding box center [62, 56] width 42 height 9
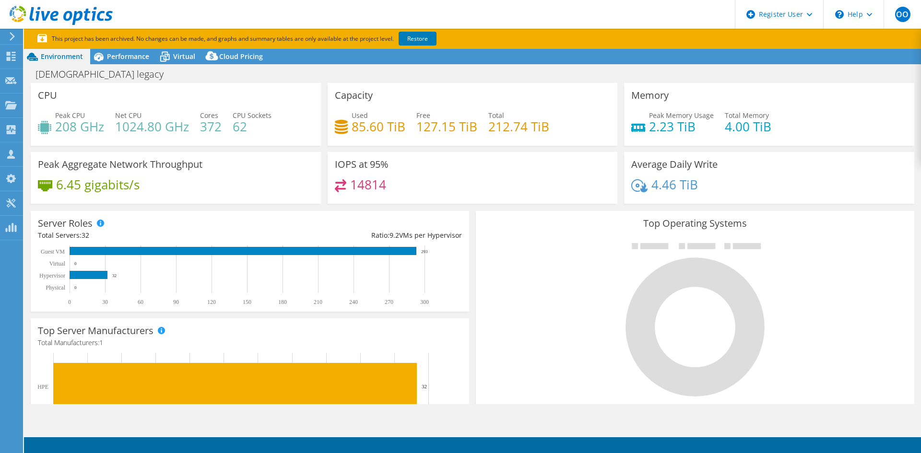
scroll to position [156, 0]
click at [424, 37] on link "Restore" at bounding box center [418, 39] width 38 height 14
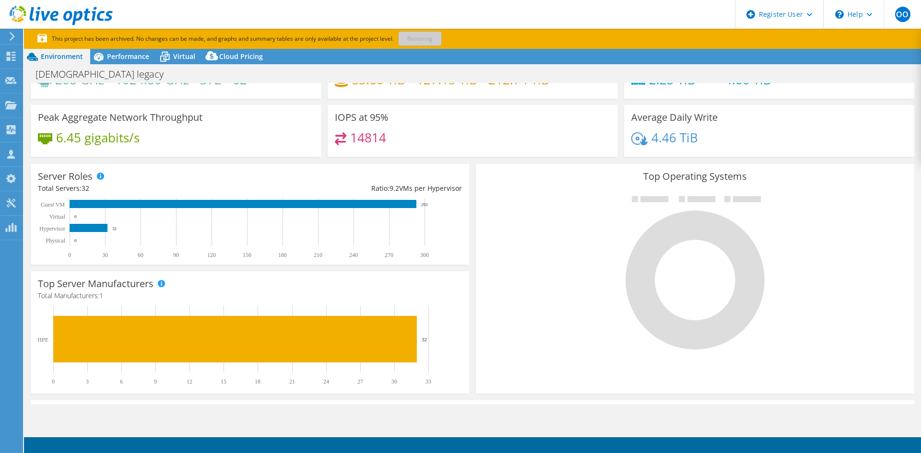
scroll to position [0, 0]
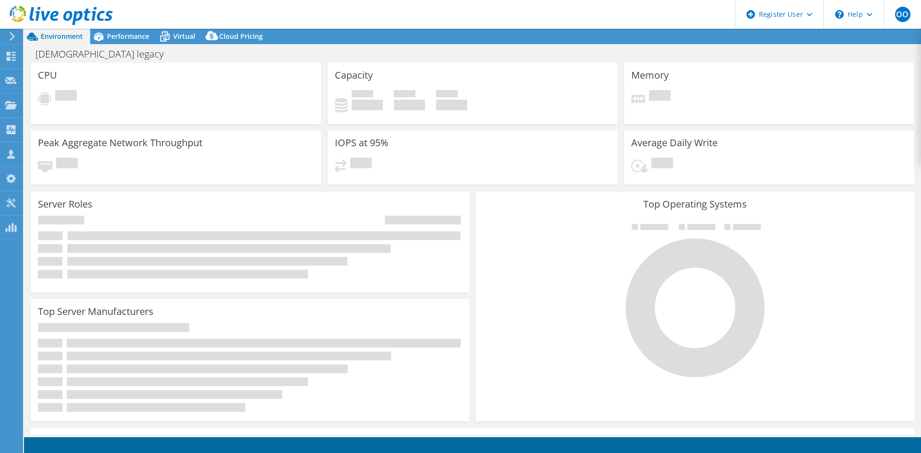
select select "USD"
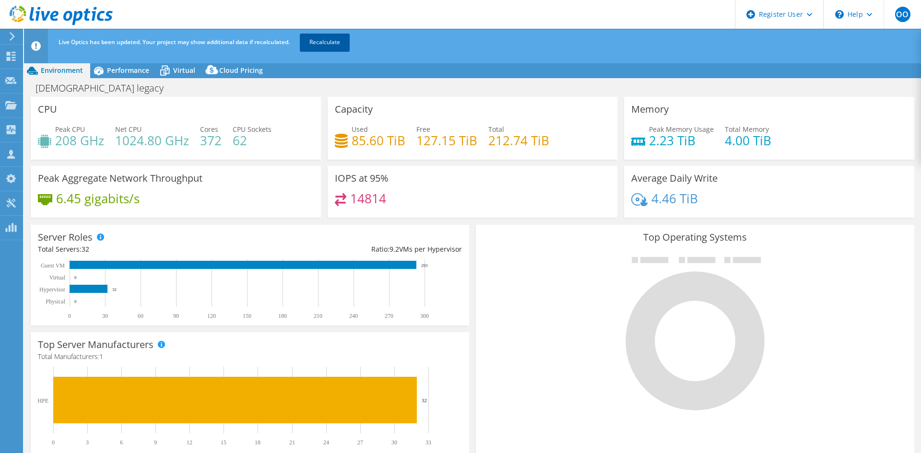
click at [318, 46] on link "Recalculate" at bounding box center [325, 42] width 50 height 17
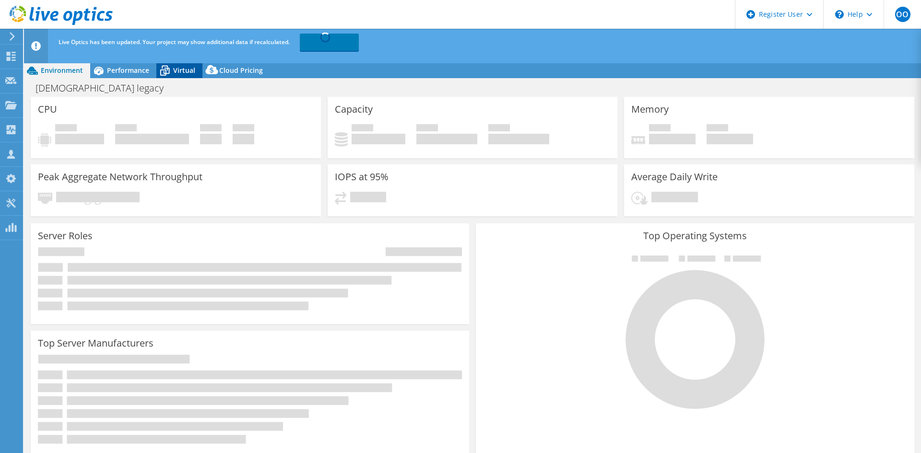
click at [180, 71] on span "Virtual" at bounding box center [184, 70] width 22 height 9
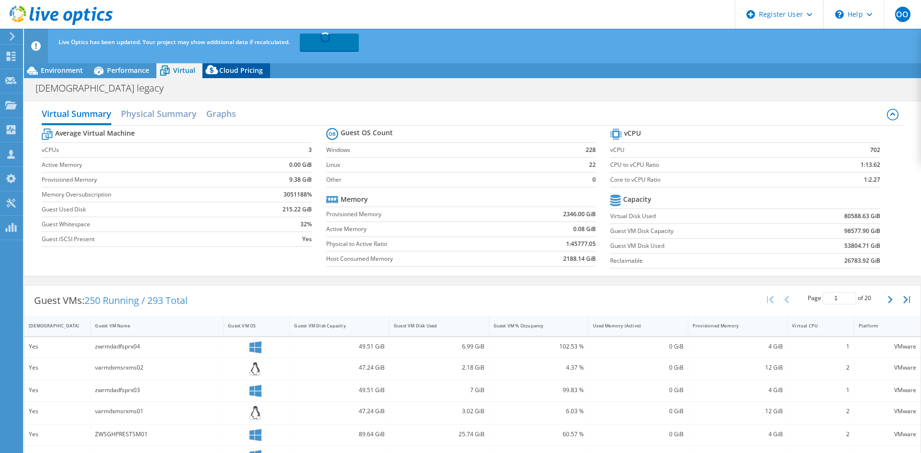
click at [256, 69] on span "Cloud Pricing" at bounding box center [241, 70] width 44 height 9
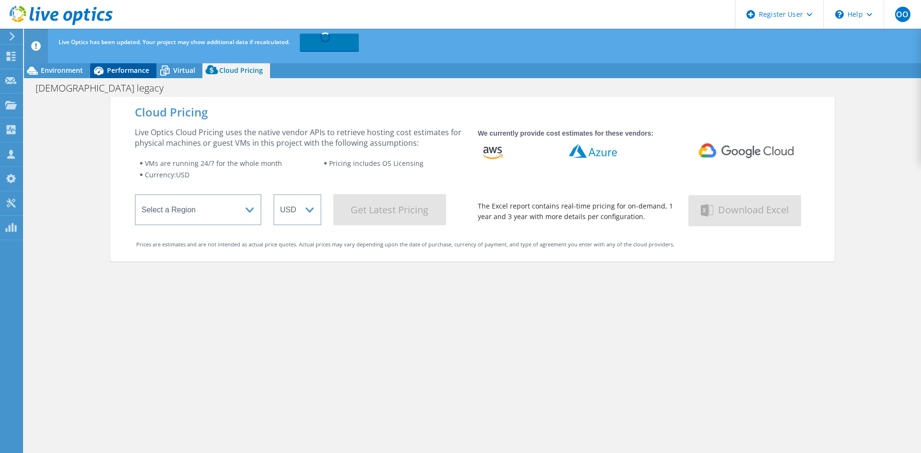
click at [131, 66] on span "Performance" at bounding box center [128, 70] width 42 height 9
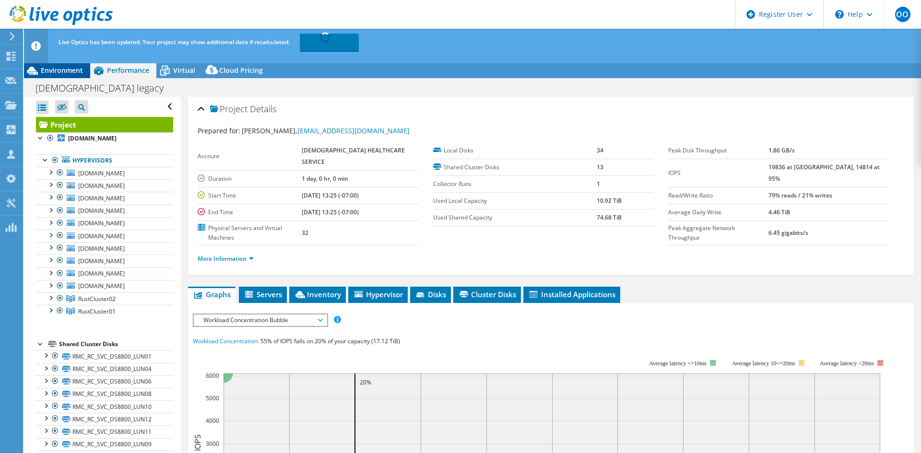
click at [55, 71] on span "Environment" at bounding box center [62, 70] width 42 height 9
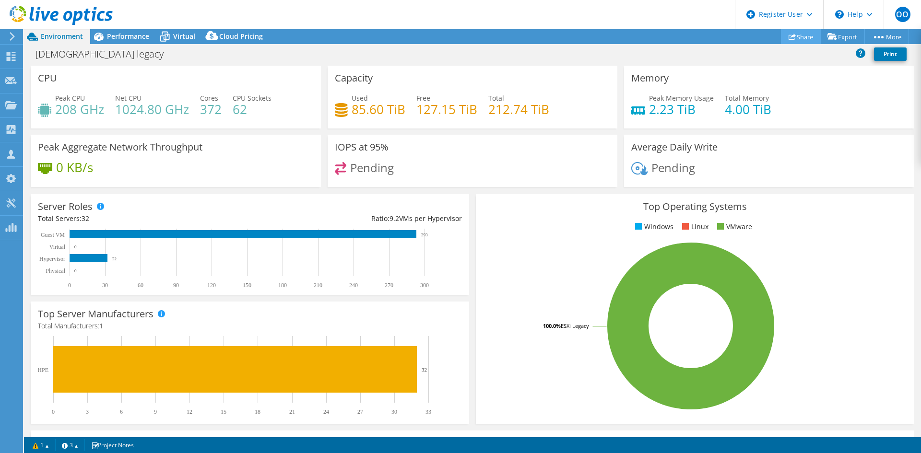
click at [796, 32] on link "Share" at bounding box center [801, 36] width 40 height 15
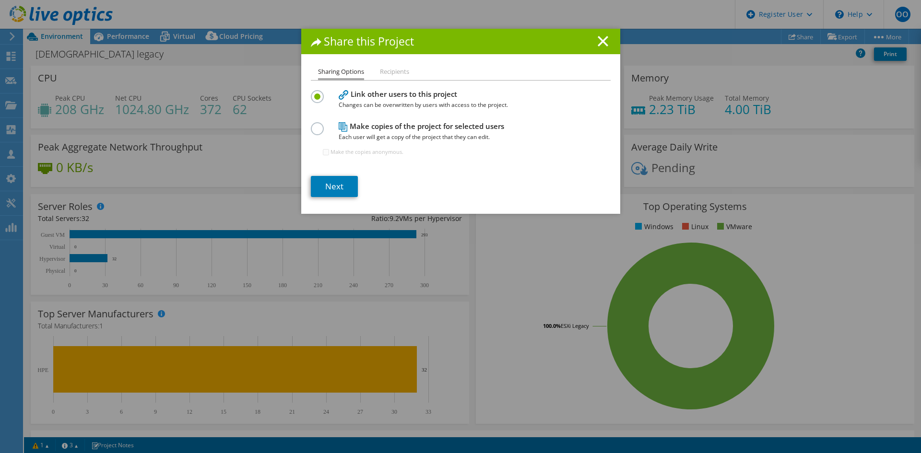
click at [593, 44] on h1 "Share this Project" at bounding box center [461, 41] width 300 height 11
click at [598, 42] on icon at bounding box center [603, 41] width 11 height 11
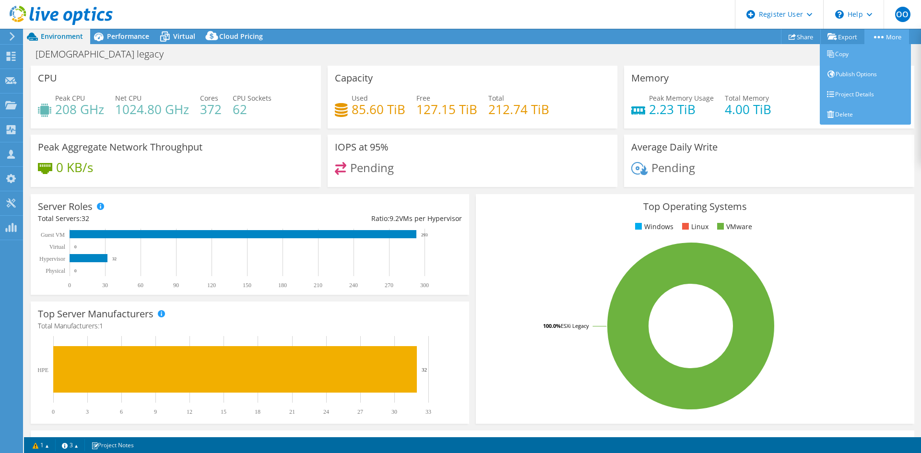
click at [877, 34] on link "More" at bounding box center [886, 36] width 45 height 15
click at [862, 93] on link "Project Details" at bounding box center [865, 94] width 91 height 20
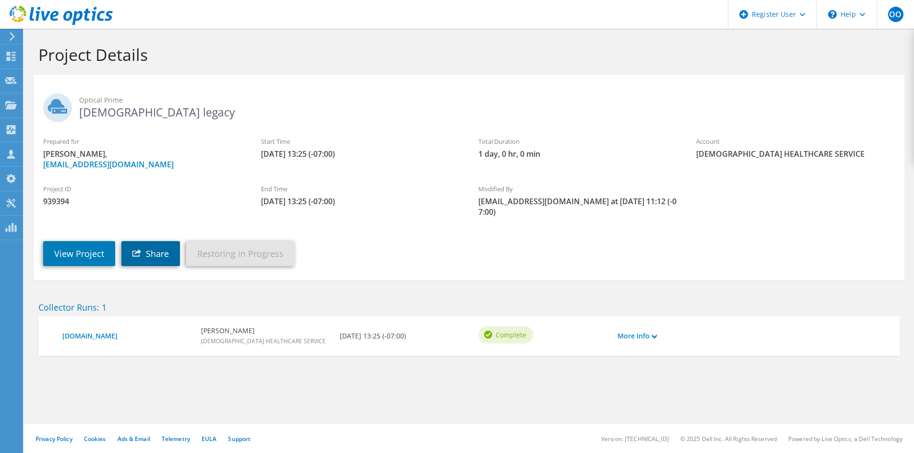
click at [163, 241] on link "Share" at bounding box center [150, 253] width 59 height 25
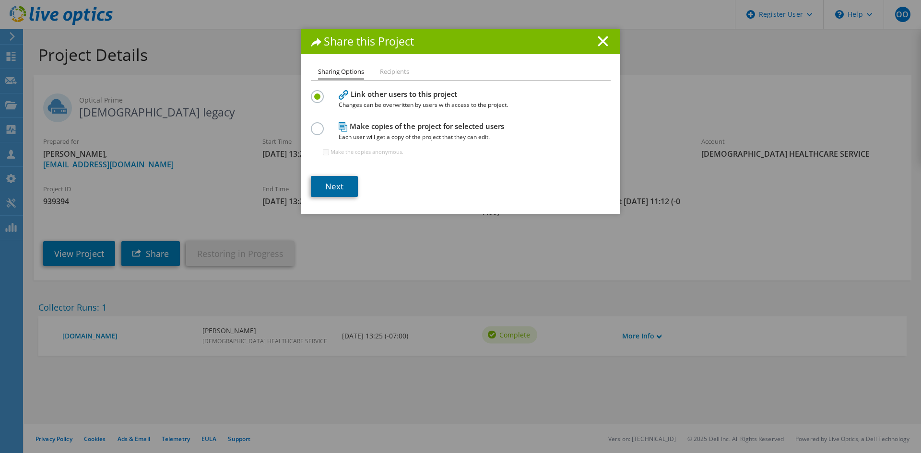
click at [331, 189] on link "Next" at bounding box center [334, 186] width 47 height 21
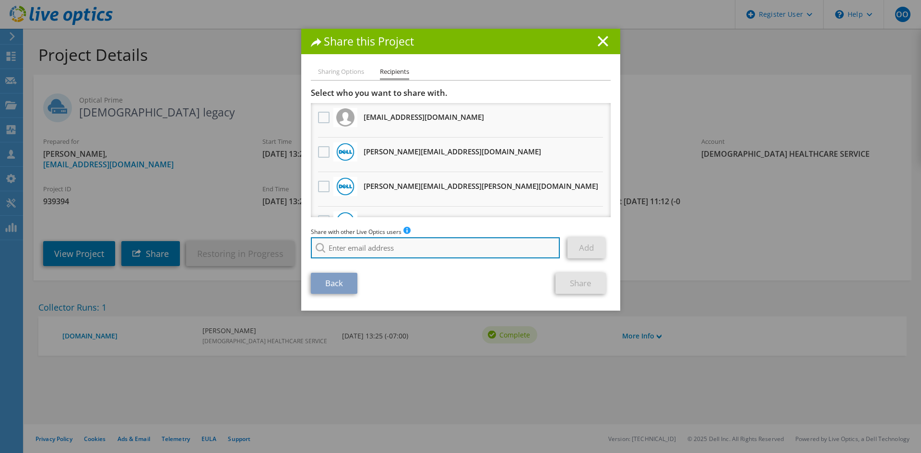
click at [402, 250] on input "search" at bounding box center [435, 247] width 249 height 21
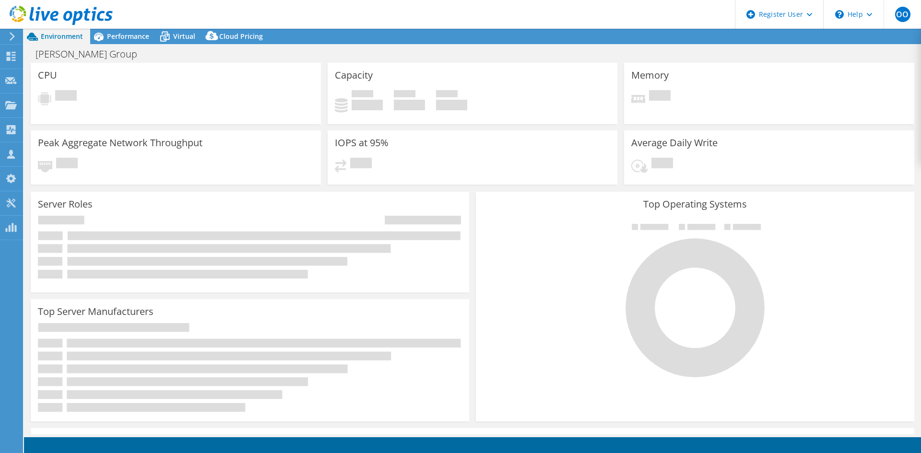
select select "USD"
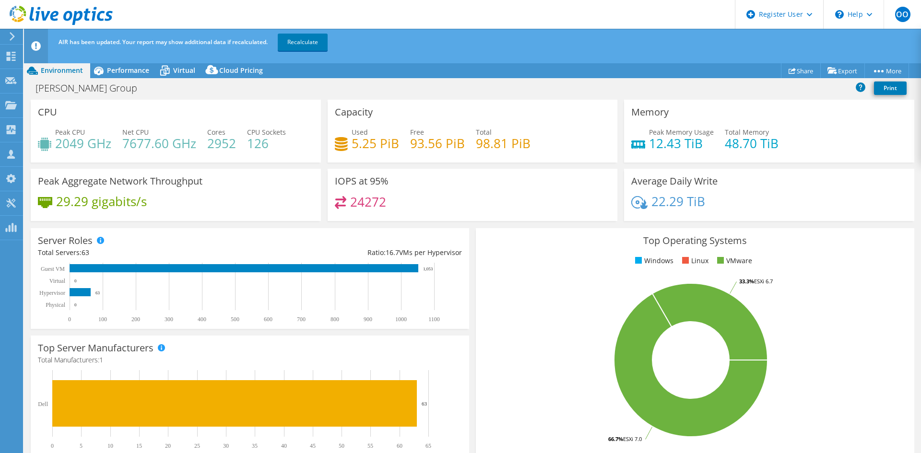
click at [36, 7] on icon at bounding box center [61, 16] width 103 height 20
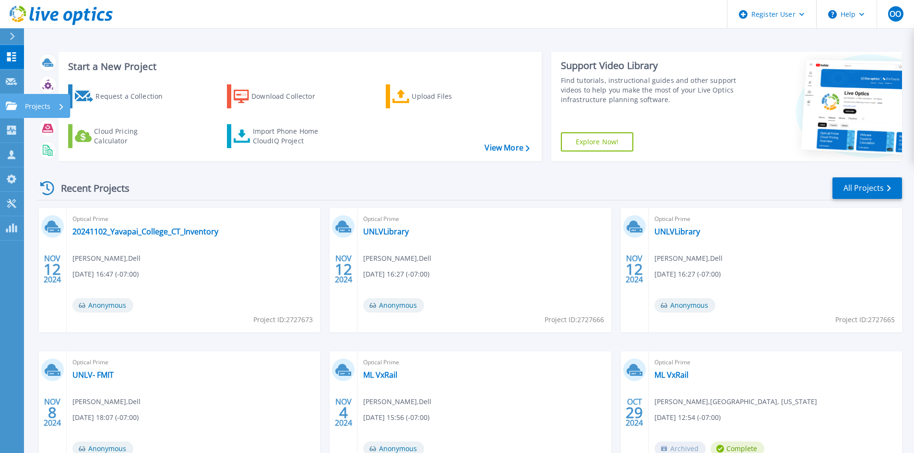
click at [6, 108] on icon at bounding box center [12, 106] width 12 height 8
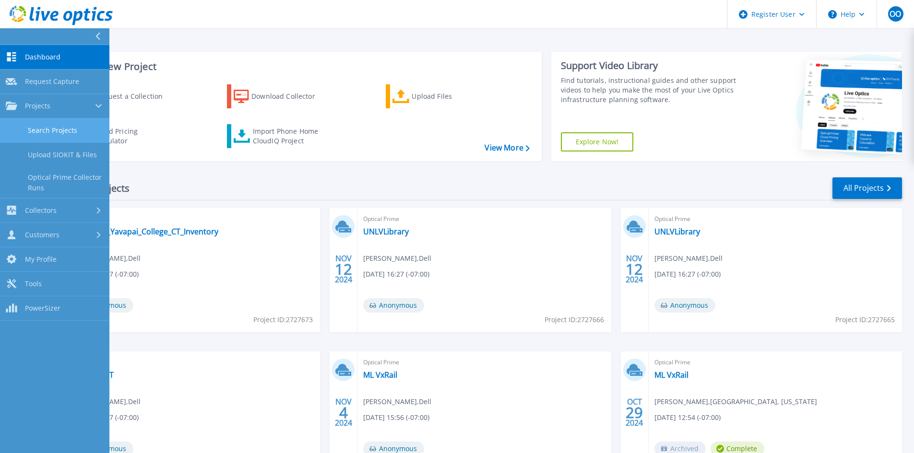
click at [70, 133] on link "Search Projects" at bounding box center [54, 130] width 109 height 24
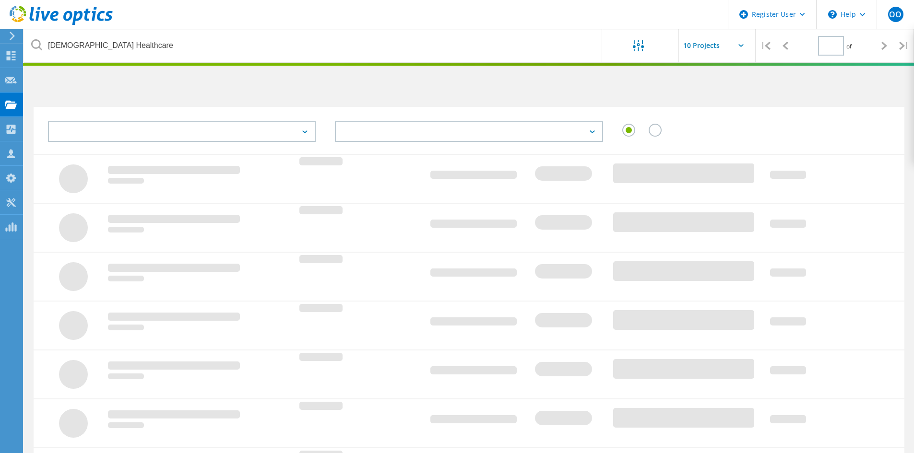
type input "1"
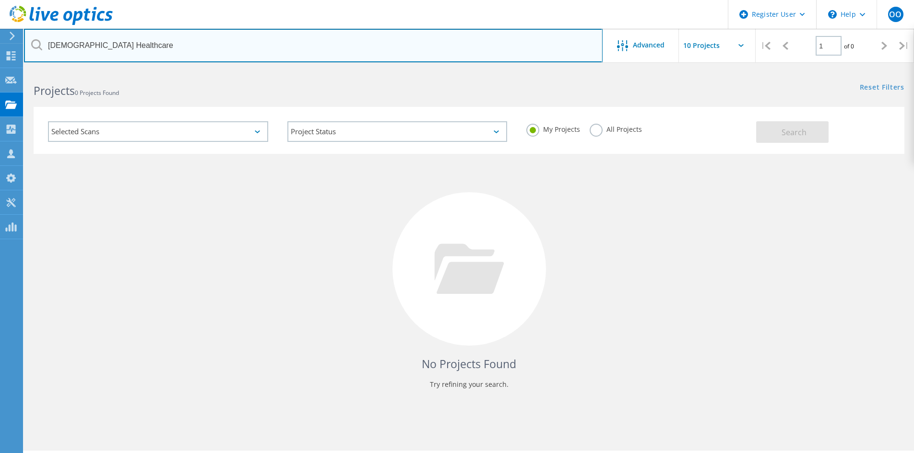
click at [138, 46] on input "[DEMOGRAPHIC_DATA] Healthcare" at bounding box center [313, 46] width 578 height 34
paste input "[EMAIL_ADDRESS][DOMAIN_NAME]"
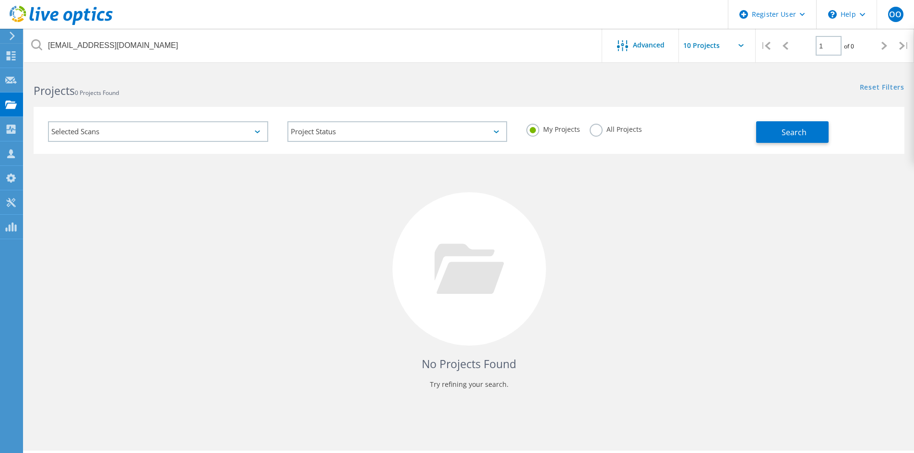
click at [595, 128] on label "All Projects" at bounding box center [615, 128] width 52 height 9
click at [0, 0] on input "All Projects" at bounding box center [0, 0] width 0 height 0
click at [796, 141] on button "Search" at bounding box center [792, 132] width 72 height 22
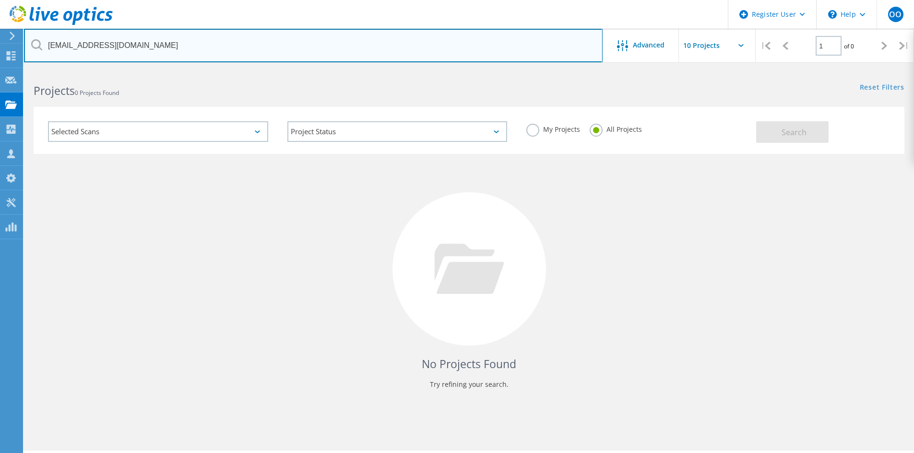
click at [109, 54] on input "jlister@asrt.org" at bounding box center [313, 46] width 578 height 34
type input "asrt-ucsx-4.asrt.org"
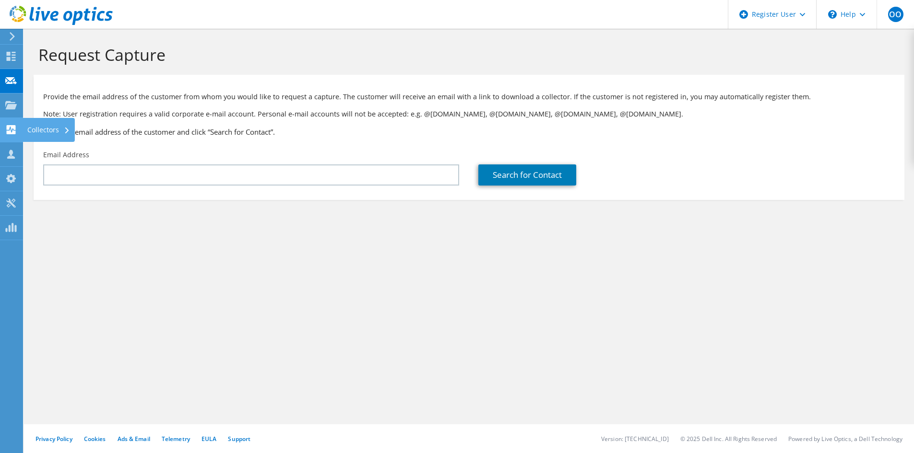
click at [10, 127] on icon at bounding box center [11, 129] width 12 height 9
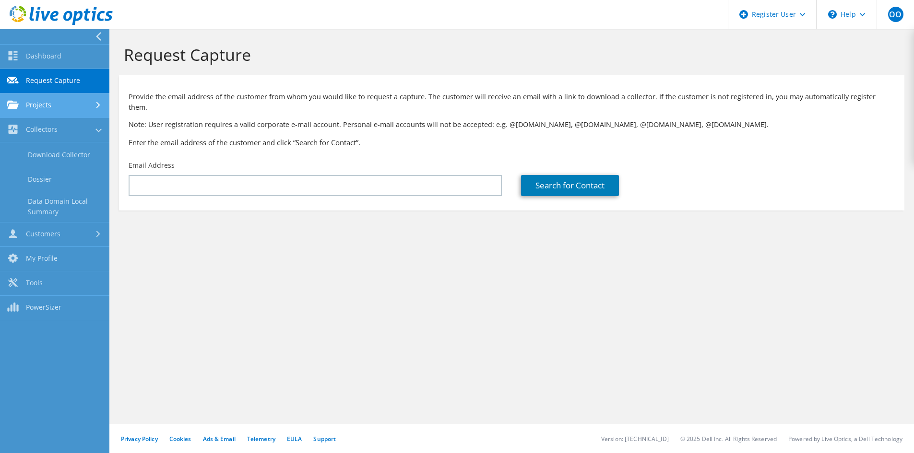
click at [53, 109] on link "Projects" at bounding box center [54, 106] width 109 height 24
click at [61, 130] on link "Search Projects" at bounding box center [54, 130] width 109 height 24
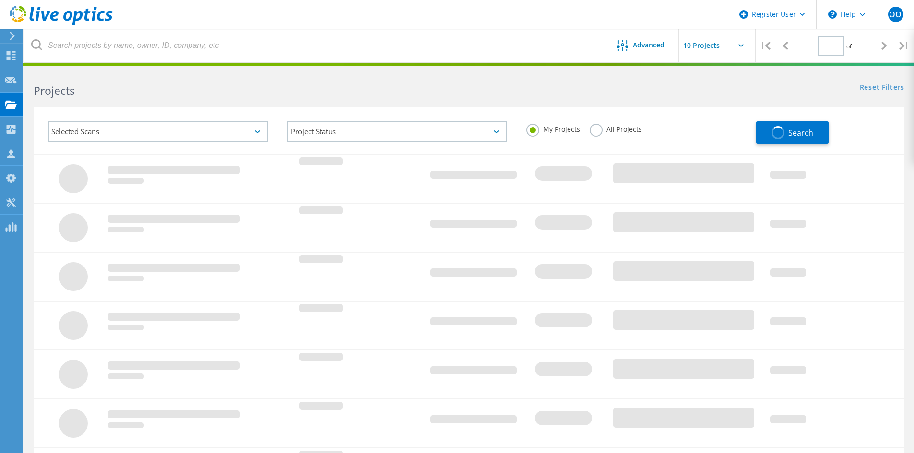
type input "1"
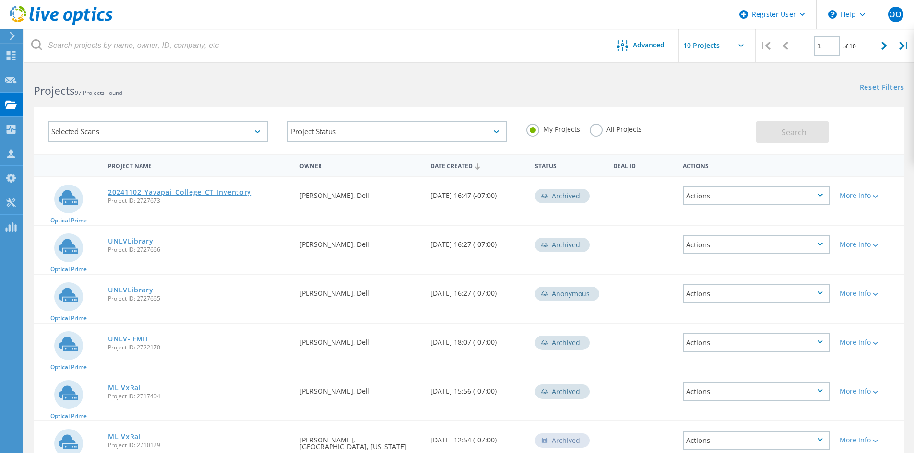
click at [191, 191] on link "20241102_Yavapai_College_CT_Inventory" at bounding box center [179, 192] width 143 height 7
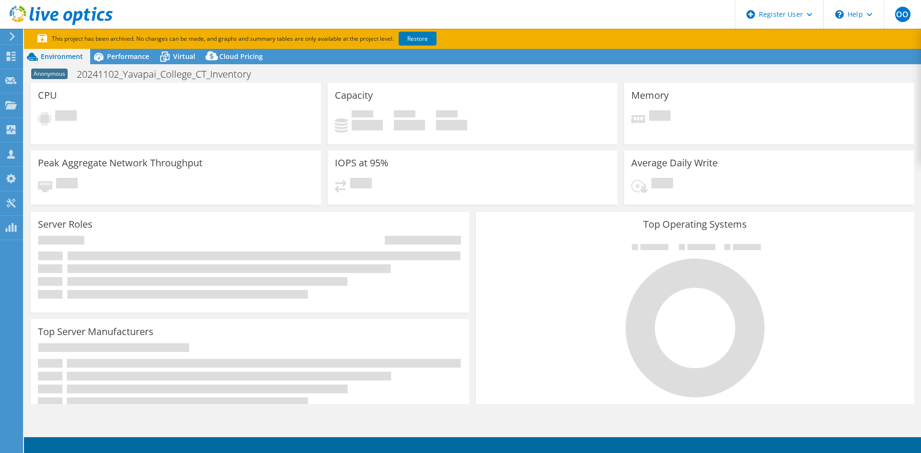
select select "USD"
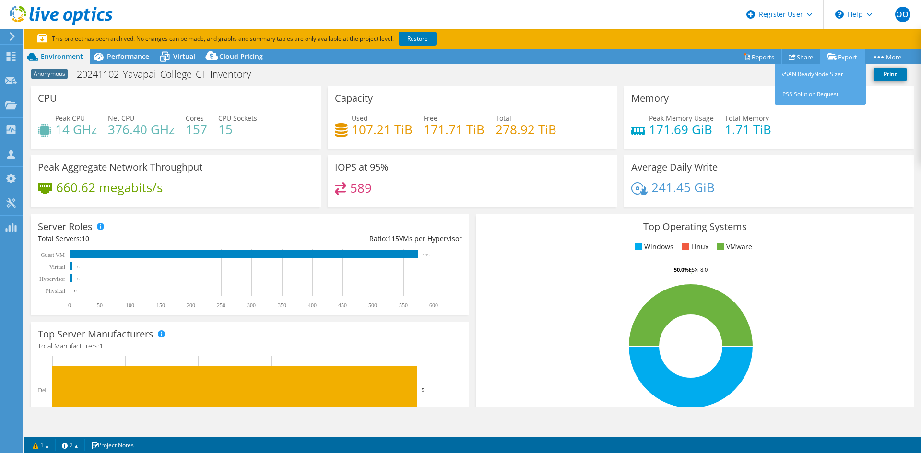
click at [828, 66] on div "Anonymous 20241102_Yavapai_College_CT_Inventory Print" at bounding box center [472, 74] width 897 height 18
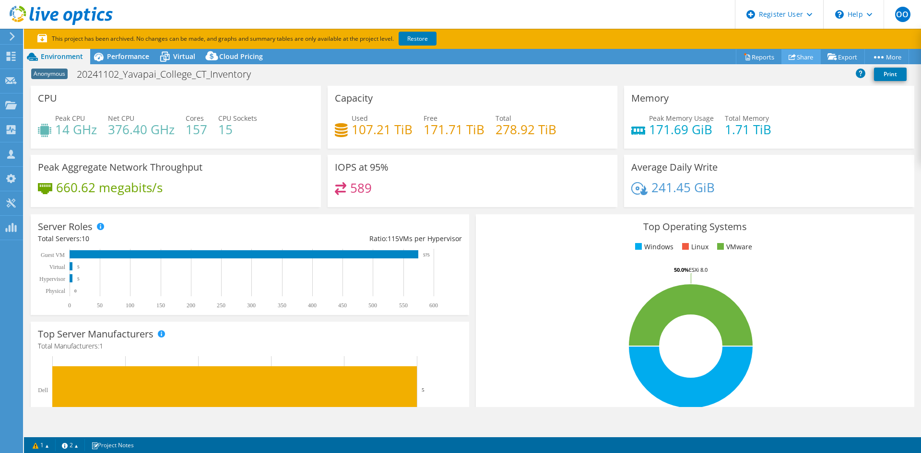
click at [801, 57] on link "Share" at bounding box center [800, 56] width 39 height 15
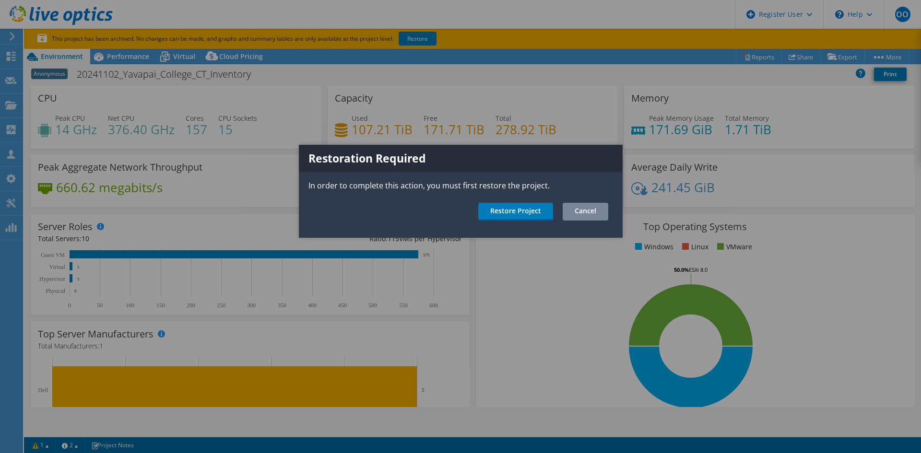
click at [582, 212] on link "Cancel" at bounding box center [586, 212] width 46 height 18
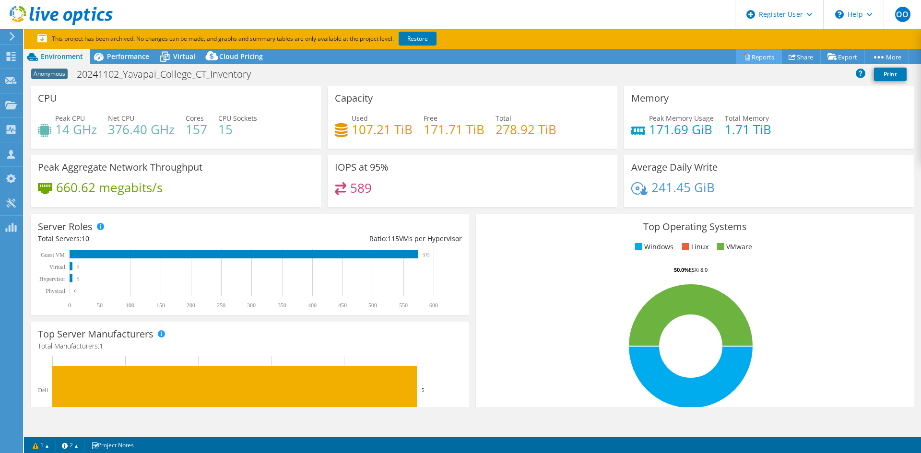
click at [753, 57] on link "Reports" at bounding box center [759, 56] width 46 height 15
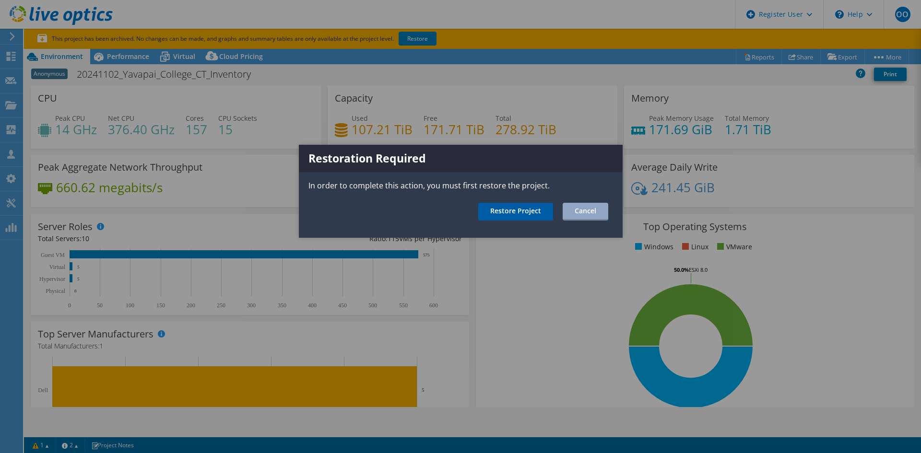
click at [538, 209] on link "Restore Project" at bounding box center [515, 212] width 75 height 18
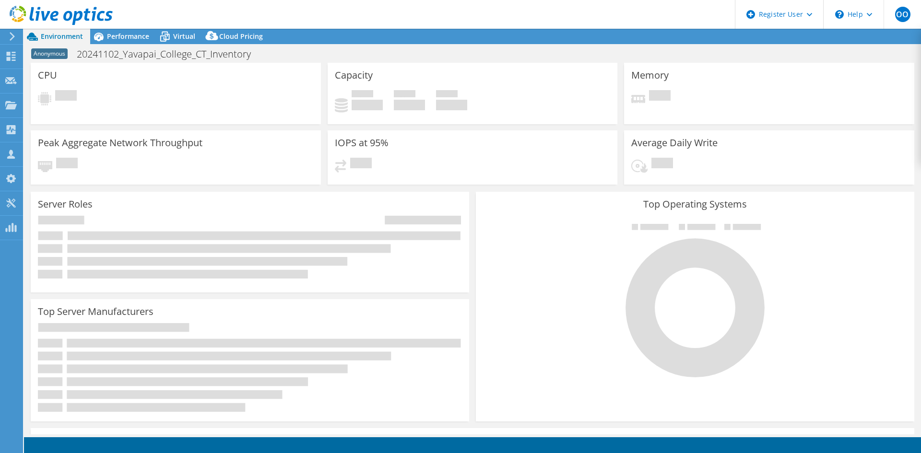
select select "USD"
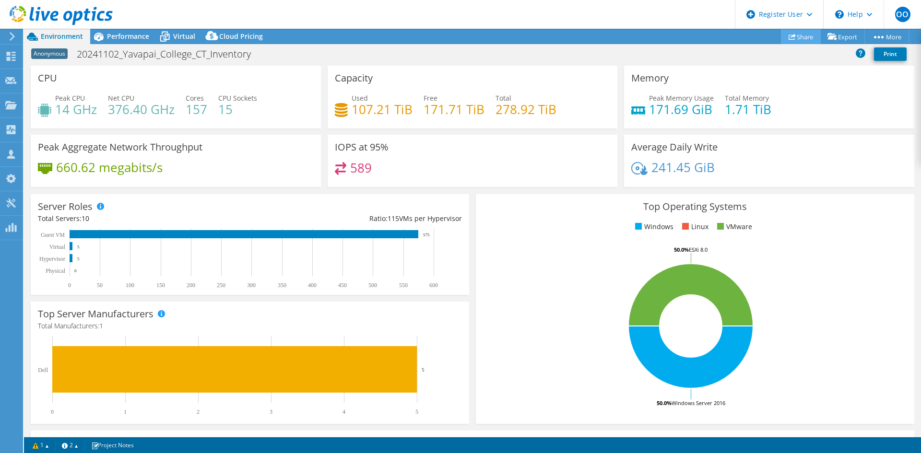
click at [796, 38] on link "Share" at bounding box center [801, 36] width 40 height 15
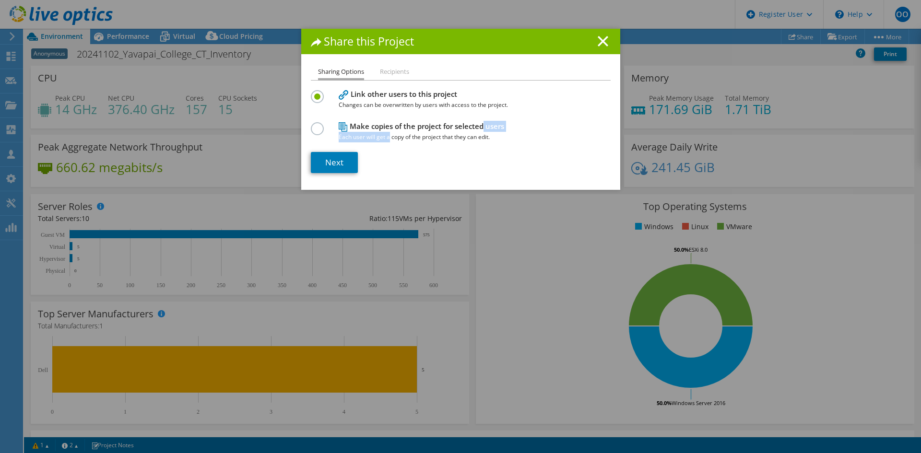
click at [386, 133] on h4 "Make copies of the project for selected users Each user will get a copy of the …" at bounding box center [459, 132] width 240 height 22
click at [341, 130] on icon at bounding box center [343, 127] width 9 height 10
click at [314, 125] on label at bounding box center [319, 123] width 17 height 2
click at [0, 0] on input "radio" at bounding box center [0, 0] width 0 height 0
click at [342, 163] on link "Next" at bounding box center [334, 162] width 47 height 21
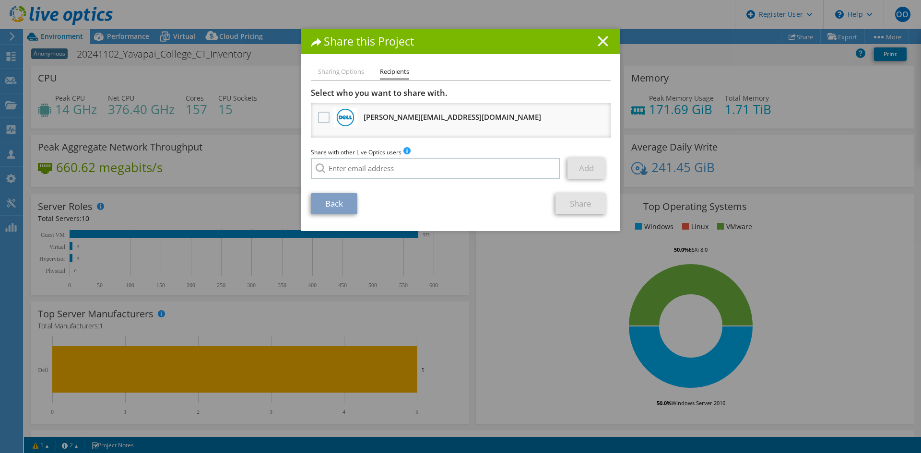
click at [598, 40] on line at bounding box center [603, 41] width 10 height 10
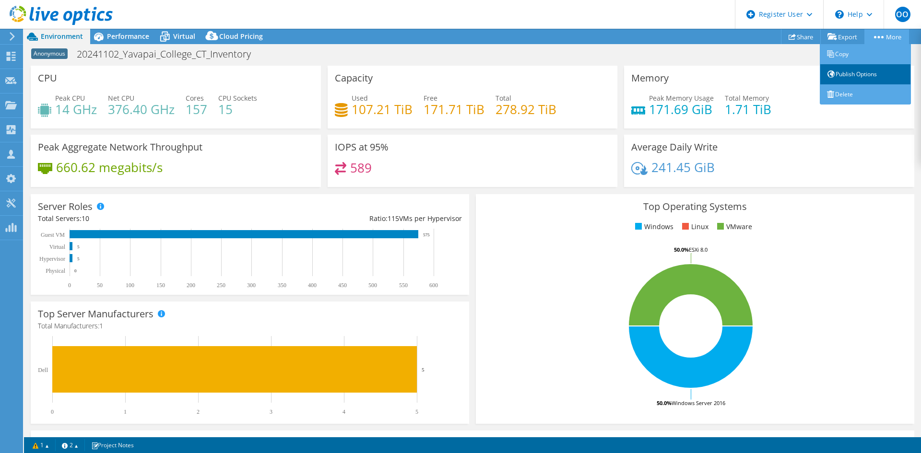
click at [861, 75] on link "Publish Options" at bounding box center [865, 74] width 91 height 20
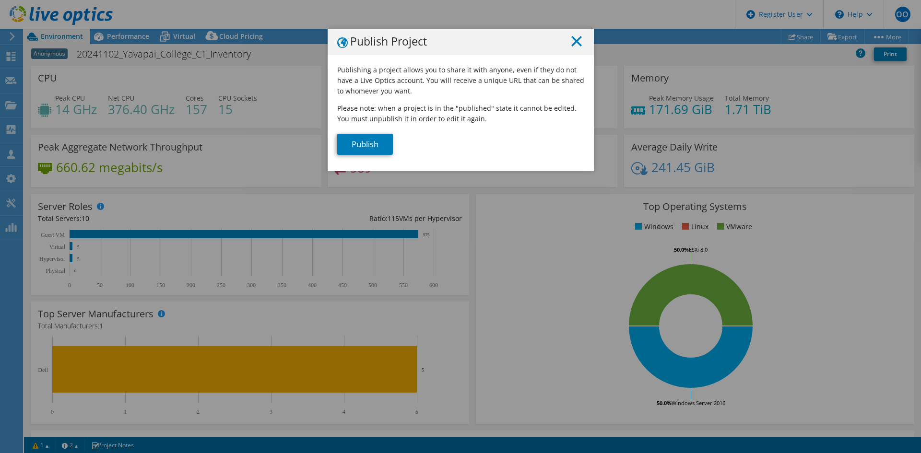
click at [574, 39] on line at bounding box center [577, 41] width 10 height 10
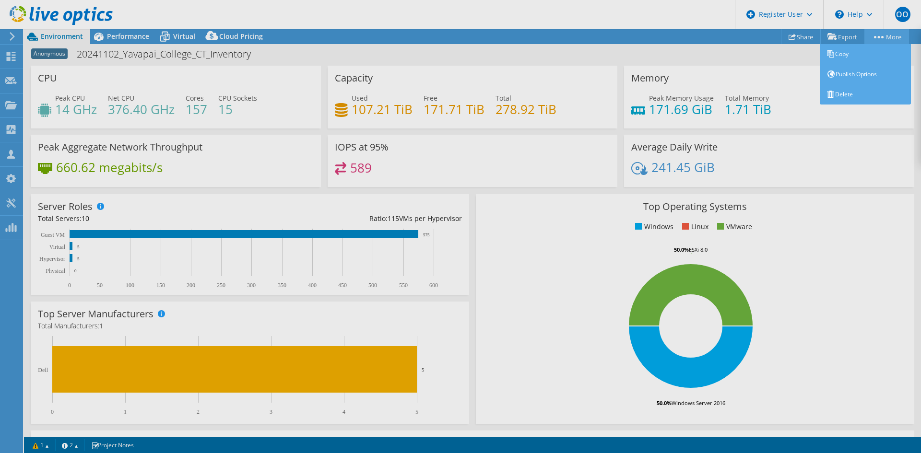
click at [876, 36] on div "This project has been archived. No changes can be made, and graphs and summary …" at bounding box center [472, 241] width 897 height 424
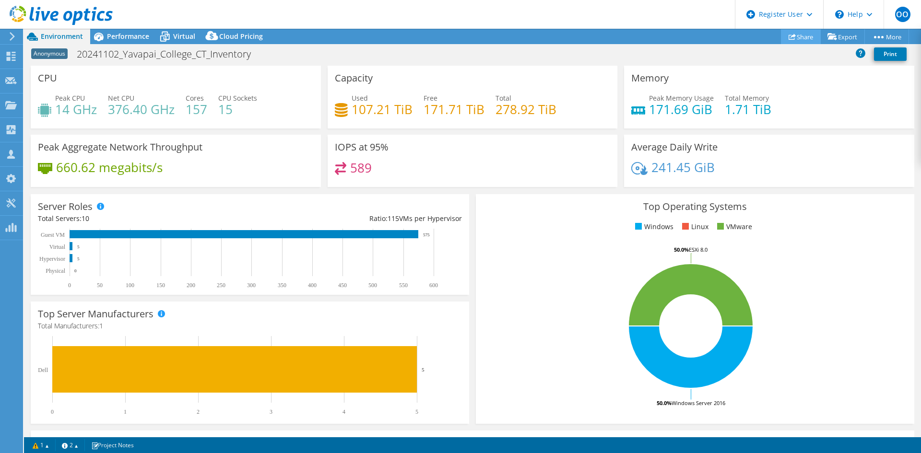
click at [793, 39] on link "Share" at bounding box center [801, 36] width 40 height 15
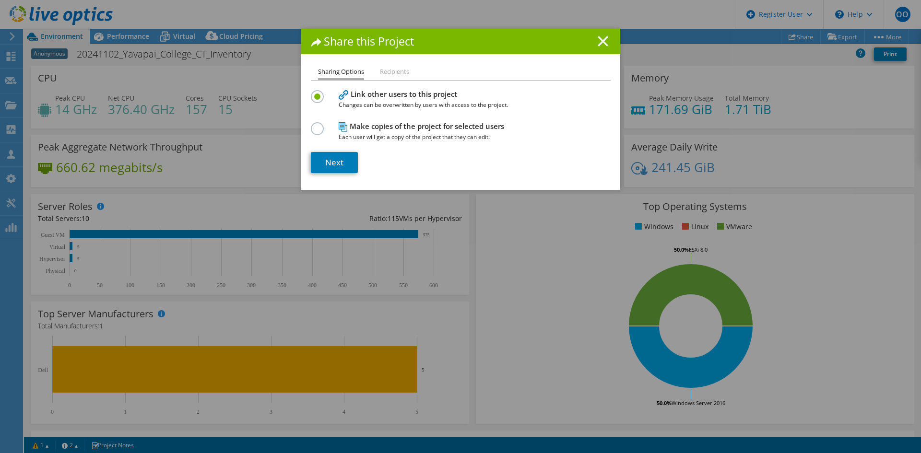
click at [599, 41] on line at bounding box center [603, 41] width 10 height 10
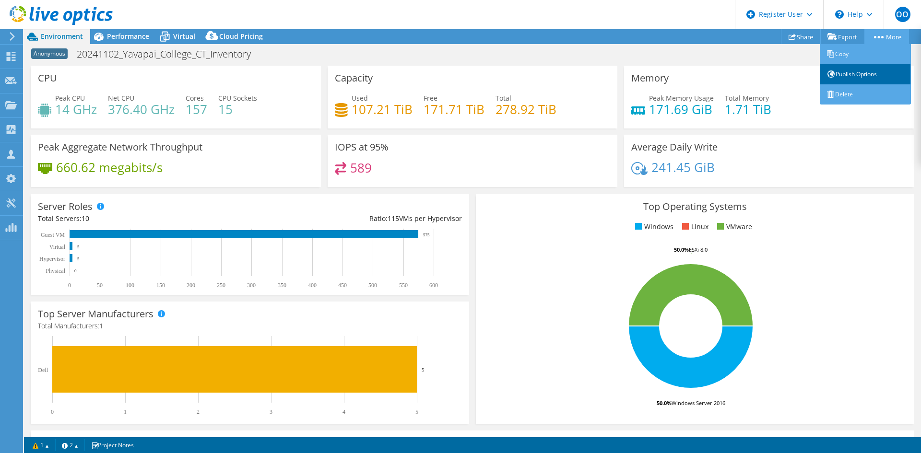
click at [844, 70] on link "Publish Options" at bounding box center [865, 74] width 91 height 20
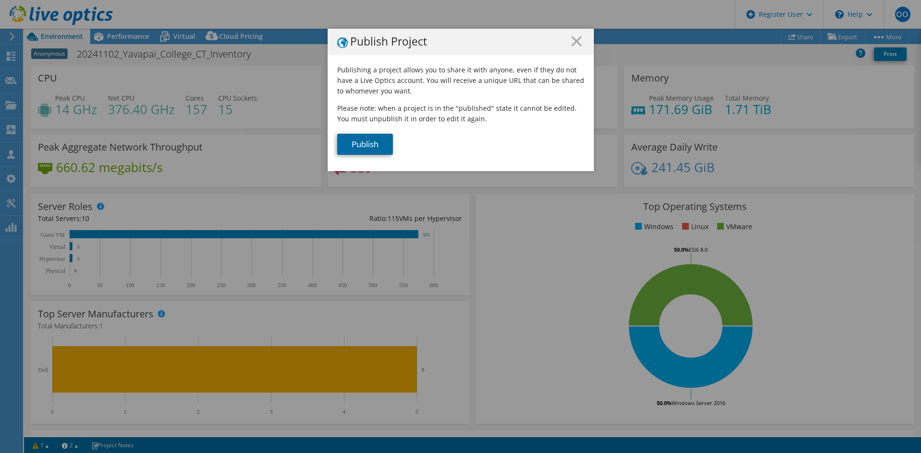
click at [373, 149] on link "Publish" at bounding box center [365, 144] width 56 height 21
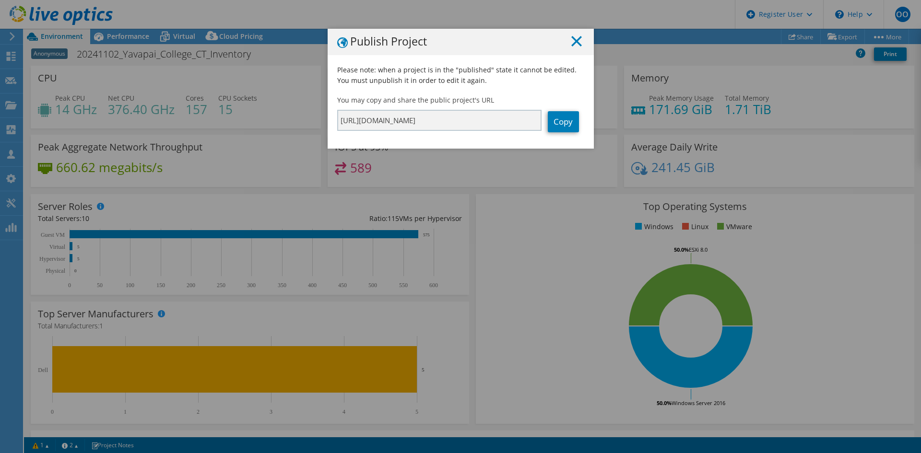
click at [571, 41] on icon at bounding box center [576, 41] width 11 height 11
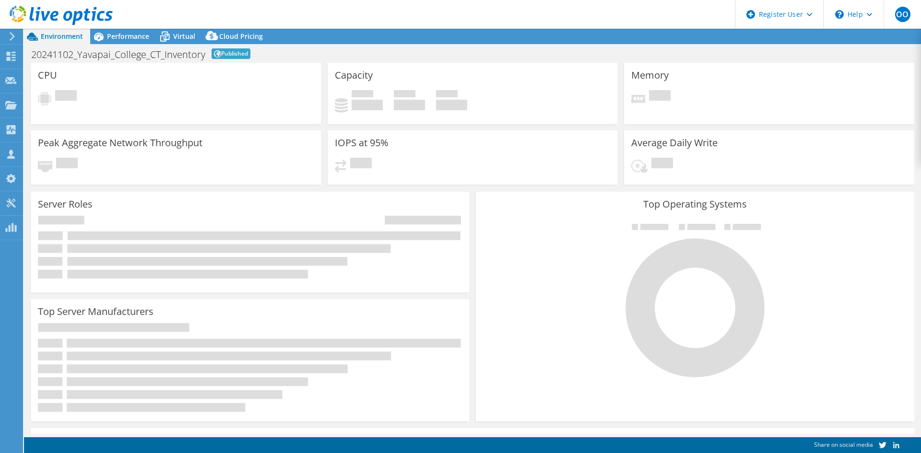
select select "USD"
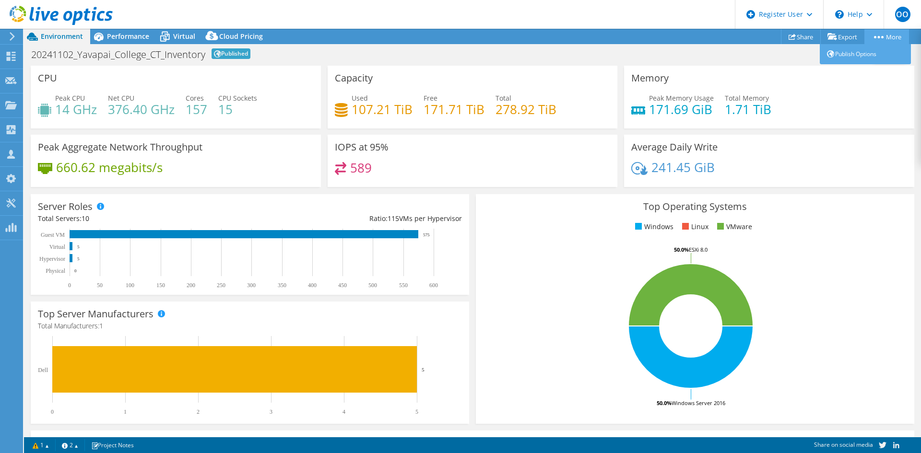
click at [881, 32] on link "More" at bounding box center [886, 36] width 45 height 15
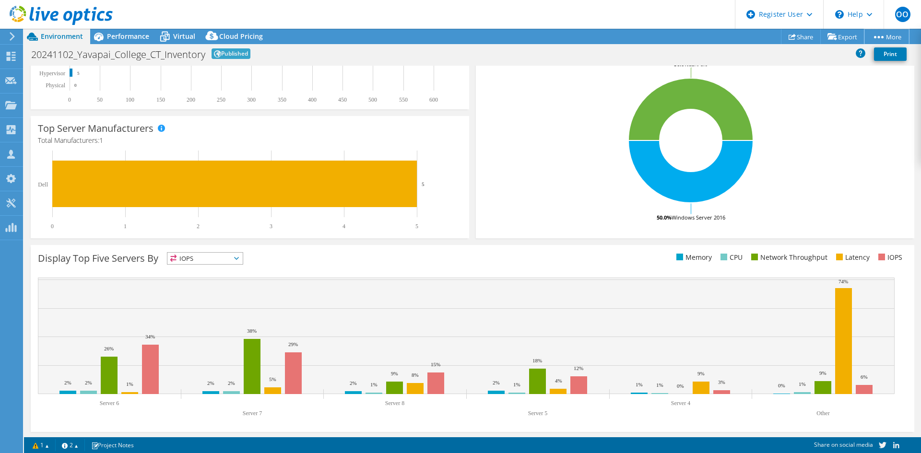
scroll to position [187, 0]
